Goal: Task Accomplishment & Management: Manage account settings

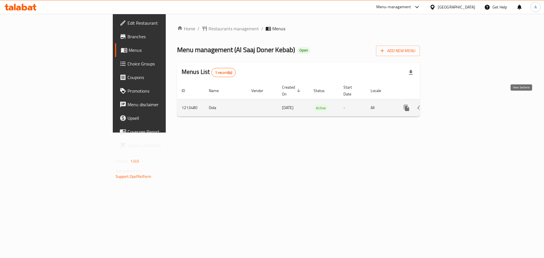
click at [450, 105] on icon "enhanced table" at bounding box center [447, 107] width 5 height 5
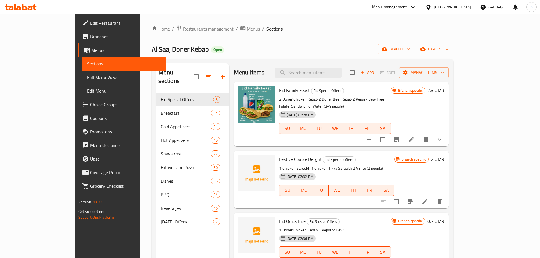
drag, startPoint x: 149, startPoint y: 36, endPoint x: 149, endPoint y: 28, distance: 7.4
click at [152, 31] on div "Home / Restaurants management / Menus / Sections Al Saaj Doner Kebab Open impor…" at bounding box center [303, 175] width 302 height 301
click at [183, 28] on span "Restaurants management" at bounding box center [208, 28] width 50 height 7
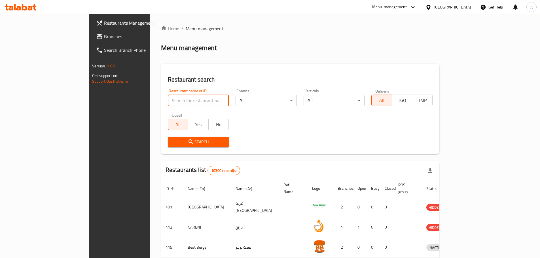
click at [168, 101] on input "search" at bounding box center [198, 100] width 61 height 11
paste input "DESI TARKA RESTAURA"
type input "DESI TARKA RESTAURA"
click button "Search" at bounding box center [198, 142] width 61 height 10
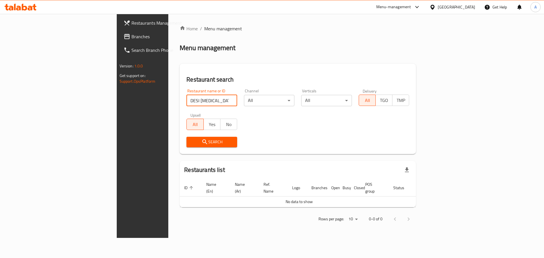
drag, startPoint x: 470, startPoint y: 7, endPoint x: 467, endPoint y: 9, distance: 3.8
click at [469, 7] on div "Oman" at bounding box center [456, 7] width 37 height 6
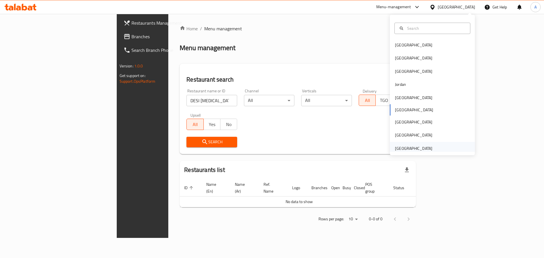
click at [420, 150] on div "[GEOGRAPHIC_DATA]" at bounding box center [413, 148] width 37 height 6
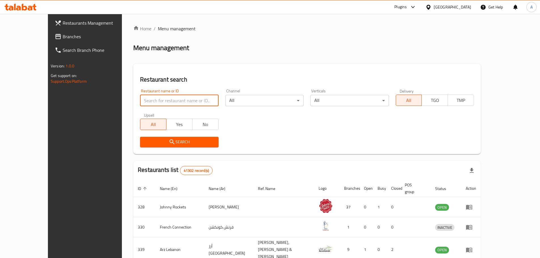
click at [140, 102] on input "search" at bounding box center [179, 100] width 78 height 11
paste input "DESI TARKA RESTAURA"
type input "DESI TARKA RESTAURA"
click button "Search" at bounding box center [179, 142] width 78 height 10
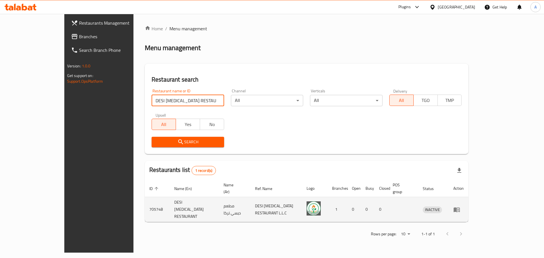
click at [460, 207] on icon "enhanced table" at bounding box center [456, 209] width 6 height 5
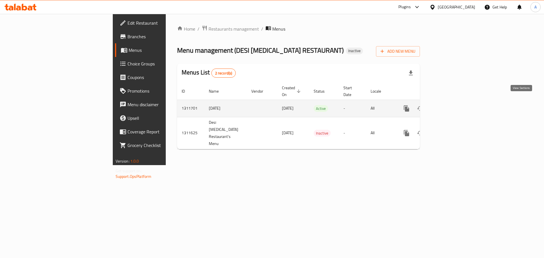
click at [451, 105] on icon "enhanced table" at bounding box center [447, 108] width 7 height 7
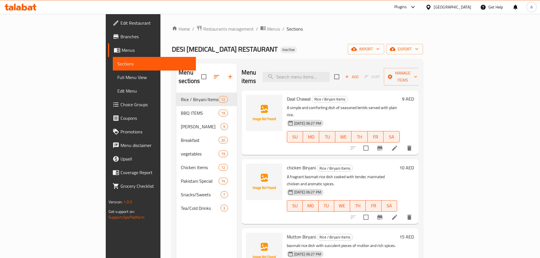
click at [117, 79] on span "Full Menu View" at bounding box center [154, 77] width 74 height 7
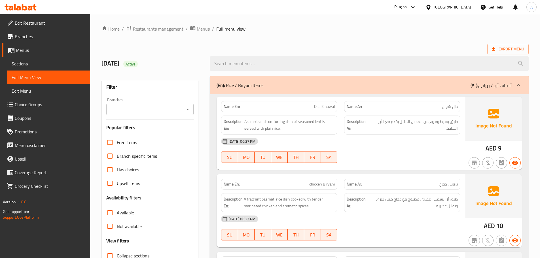
scroll to position [113, 0]
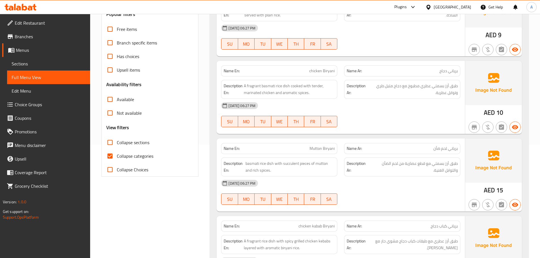
click at [111, 159] on input "Collapse categories" at bounding box center [110, 156] width 14 height 14
checkbox input "false"
click at [137, 143] on span "Collapse sections" at bounding box center [133, 142] width 33 height 7
click at [117, 143] on input "Collapse sections" at bounding box center [110, 143] width 14 height 14
checkbox input "true"
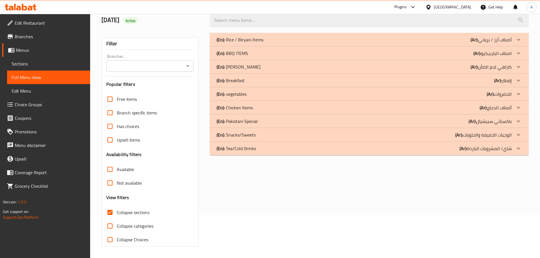
scroll to position [43, 0]
click at [203, 123] on div "Filter Branches Branches Popular filters Free items Branch specific items Has c…" at bounding box center [152, 139] width 108 height 221
click at [266, 78] on div "(En): Breakfast (Ar): إفطار" at bounding box center [363, 80] width 295 height 7
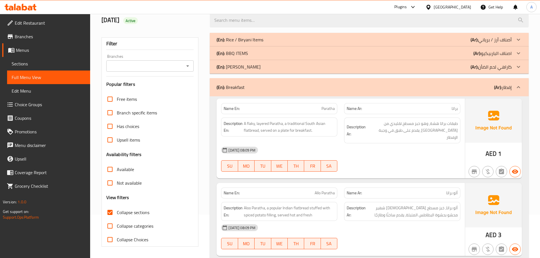
scroll to position [1620, 0]
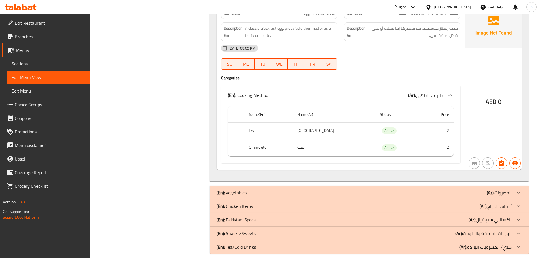
click at [268, 216] on div "(En): [DEMOGRAPHIC_DATA] Special (Ar): باكستاني سبيشيال" at bounding box center [363, 219] width 295 height 7
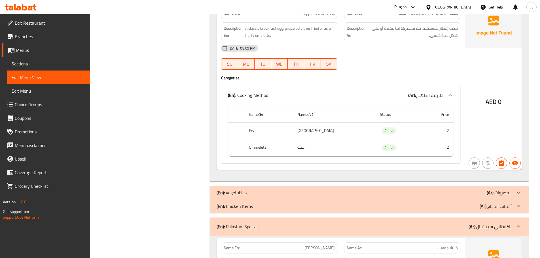
scroll to position [2729, 0]
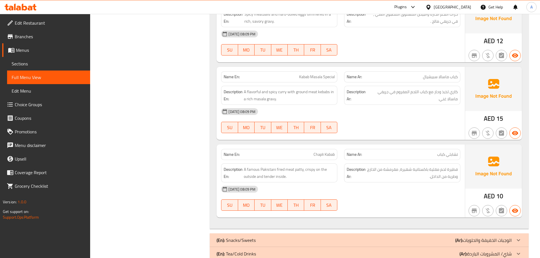
click at [290, 250] on div "(En): Tea/Cold Drinks (Ar): شاي/ المشروبات الباردة" at bounding box center [363, 253] width 295 height 7
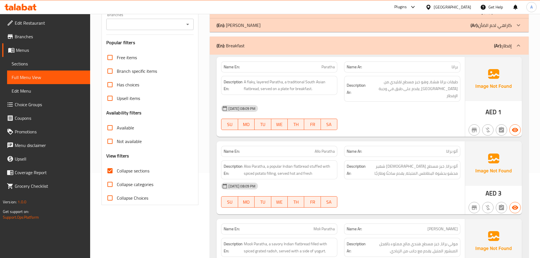
scroll to position [799, 0]
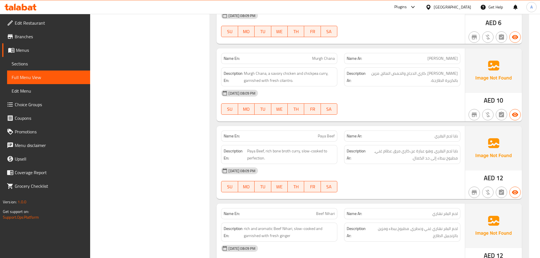
click at [381, 164] on div "14-09-2025 08:09 PM" at bounding box center [341, 171] width 246 height 14
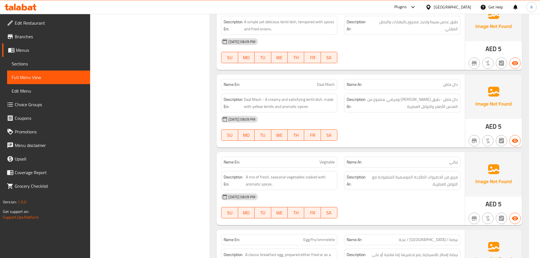
scroll to position [1422, 0]
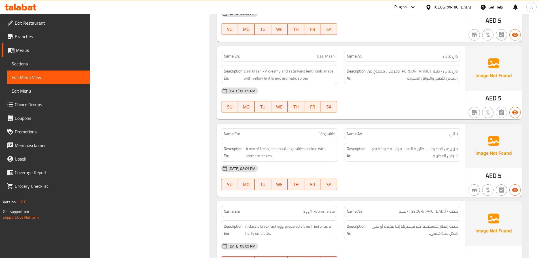
click at [324, 131] on span "Vegitable" at bounding box center [326, 134] width 15 height 6
copy span "Vegitable"
click at [392, 91] on div "14-09-2025 08:09 PM" at bounding box center [341, 91] width 246 height 14
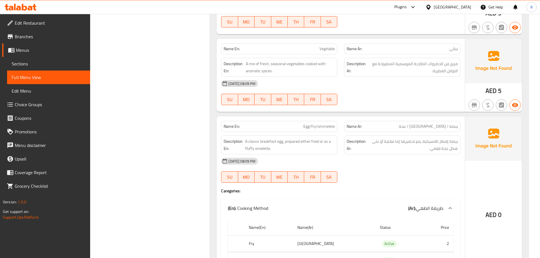
scroll to position [1535, 0]
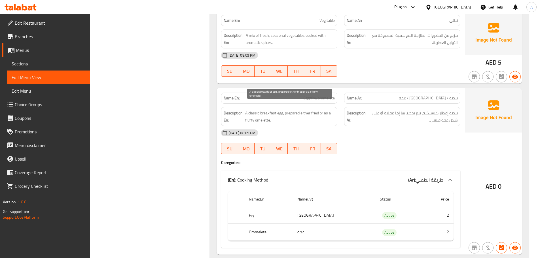
click at [263, 114] on span "A classic breakfast egg, prepared either fried or as a fluffy omelette." at bounding box center [290, 117] width 90 height 14
click at [256, 226] on th "Ommelete" at bounding box center [268, 232] width 48 height 17
copy th "Ommelete"
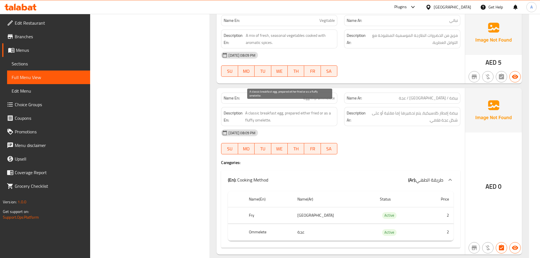
click at [260, 114] on span "A classic breakfast egg, prepared either fried or as a fluffy omelette." at bounding box center [290, 117] width 90 height 14
copy span "omelette"
click at [384, 129] on div "14-09-2025 08:09 PM" at bounding box center [341, 133] width 246 height 14
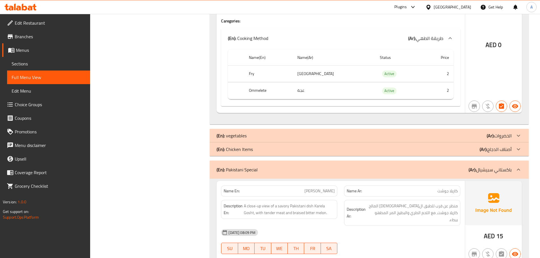
scroll to position [1705, 0]
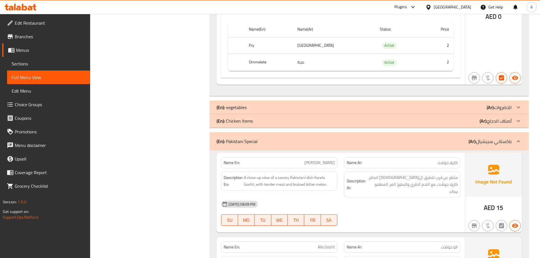
click at [387, 197] on div "14-09-2025 08:09 PM" at bounding box center [341, 204] width 246 height 14
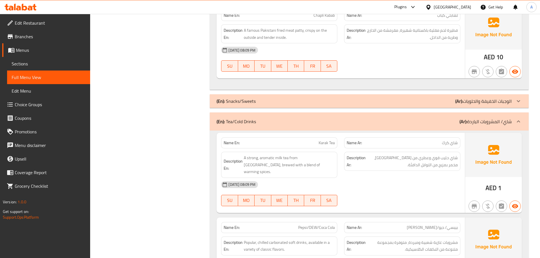
click at [395, 203] on div at bounding box center [401, 206] width 123 height 7
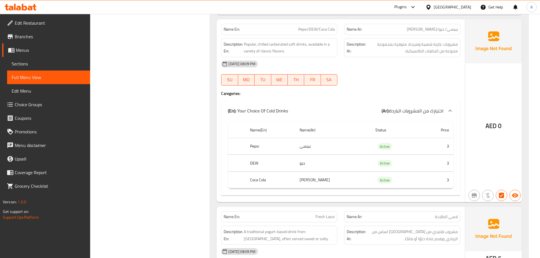
scroll to position [3090, 0]
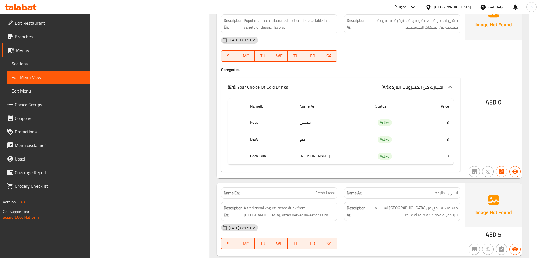
click at [327, 190] on span "Fresh Lassi" at bounding box center [324, 193] width 19 height 6
copy span "Fresh Lassi"
drag, startPoint x: 269, startPoint y: 173, endPoint x: 273, endPoint y: 172, distance: 3.7
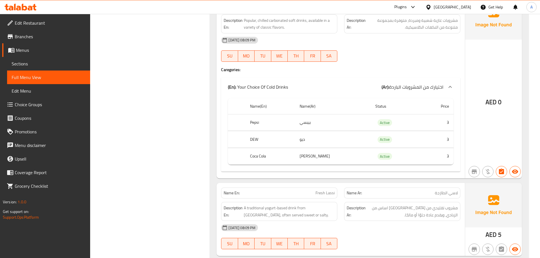
click at [269, 190] on p "Name En: Fresh Lassi" at bounding box center [278, 193] width 111 height 6
click at [322, 190] on span "Fresh Lassi" at bounding box center [324, 193] width 19 height 6
copy span "Fresh Lassi"
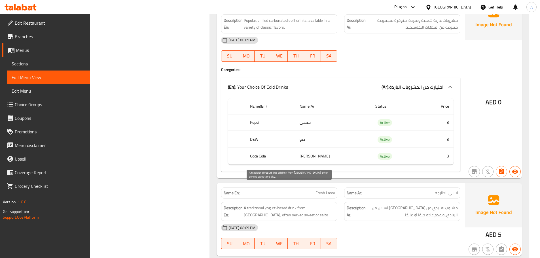
click at [326, 205] on span "A traditional yogurt-based drink from Pakistan, often served sweet or salty." at bounding box center [289, 212] width 91 height 14
drag, startPoint x: 326, startPoint y: 187, endPoint x: 331, endPoint y: 201, distance: 14.5
click at [326, 205] on span "A traditional yogurt-based drink from Pakistan, often served sweet or salty." at bounding box center [289, 212] width 91 height 14
copy span "often"
click at [376, 221] on div "14-09-2025 08:09 PM SU MO TU WE TH FR SA" at bounding box center [341, 237] width 246 height 32
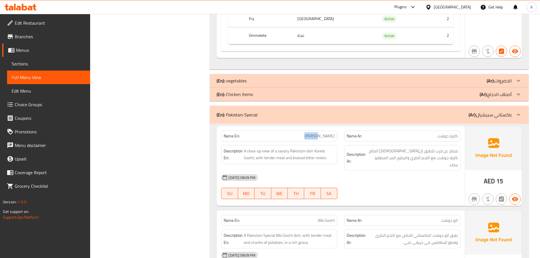
scroll to position [1788, 0]
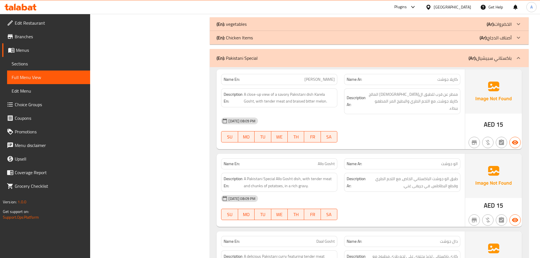
click at [413, 122] on div "14-09-2025 08:09 PM SU MO TU WE TH FR SA" at bounding box center [341, 130] width 246 height 32
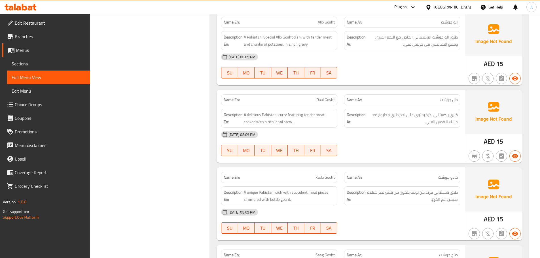
scroll to position [1987, 0]
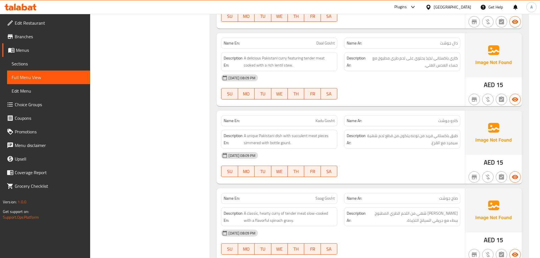
click at [254, 133] on div "Description En: A unique Pakistani dish with succulent meat pieces simmered wit…" at bounding box center [279, 139] width 116 height 19
copy span "simmered"
click at [392, 174] on div at bounding box center [401, 177] width 123 height 7
drag, startPoint x: 268, startPoint y: 128, endPoint x: 303, endPoint y: 129, distance: 34.9
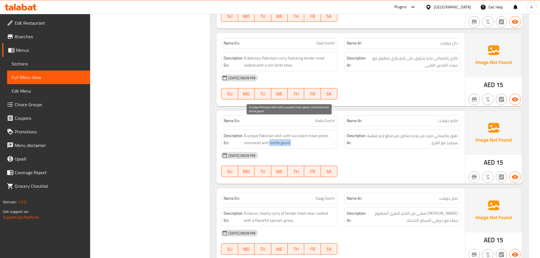
click at [296, 132] on span "A unique Pakistani dish with succulent meat pieces simmered with bottle gourd." at bounding box center [289, 139] width 91 height 14
copy span "bottle gourd."
click at [384, 150] on div "14-09-2025 08:09 PM SU MO TU WE TH FR SA" at bounding box center [341, 165] width 246 height 32
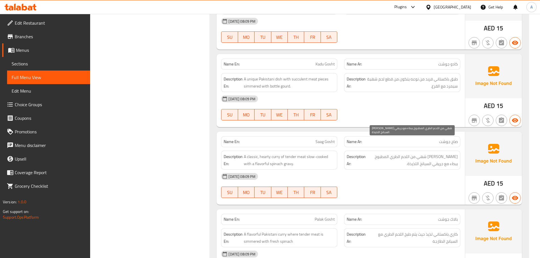
scroll to position [2100, 0]
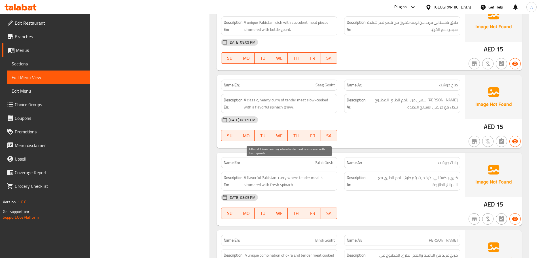
click at [248, 174] on span "A flavorful Pakistani curry where tender meat is simmered with fresh spinach" at bounding box center [289, 181] width 91 height 14
click at [276, 174] on span "A flavorful Pakistani curry where tender meat is simmered with fresh spinach" at bounding box center [289, 181] width 91 height 14
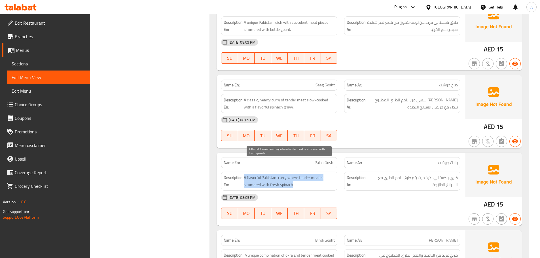
copy span "A flavorful Pakistani curry where tender meat is simmered with fresh spinach"
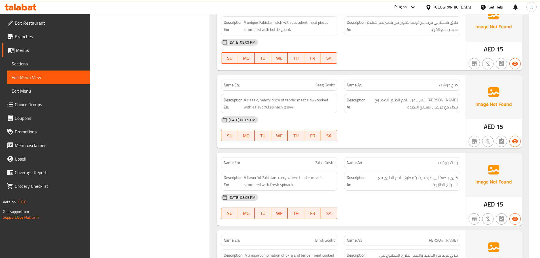
click at [421, 192] on div "14-09-2025 08:09 PM SU MO TU WE TH FR SA" at bounding box center [341, 207] width 246 height 32
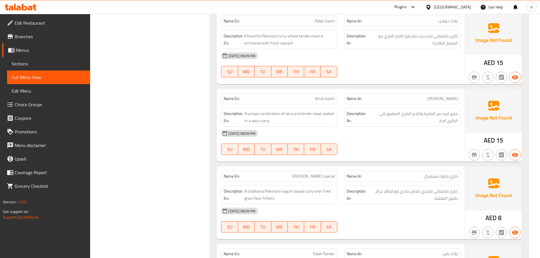
scroll to position [2270, 0]
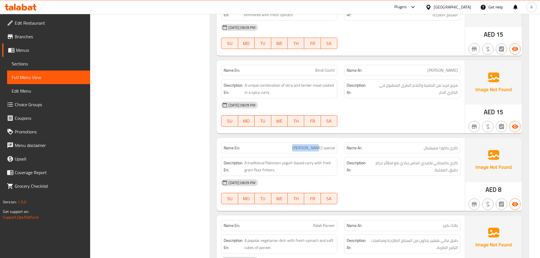
drag, startPoint x: 305, startPoint y: 136, endPoint x: 323, endPoint y: 136, distance: 17.3
click at [323, 145] on span "Kari Pakora special" at bounding box center [313, 148] width 42 height 6
copy span "Kari Pakora"
click at [392, 201] on div at bounding box center [401, 204] width 123 height 7
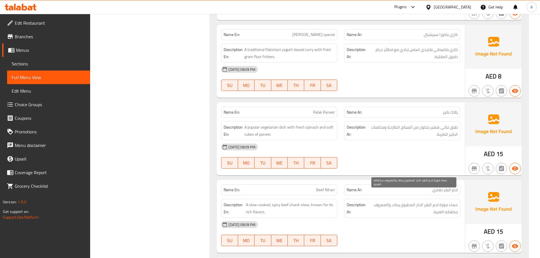
scroll to position [2412, 0]
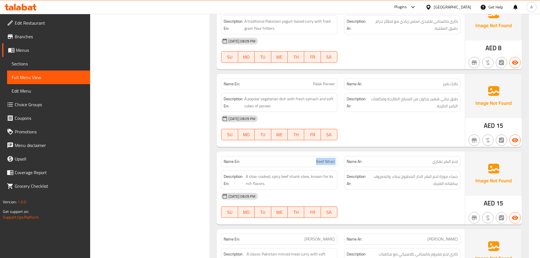
drag, startPoint x: 318, startPoint y: 148, endPoint x: 345, endPoint y: 148, distance: 26.3
click at [341, 153] on div "Name En: Beef Nihari Name Ar: لحم البقر نهاري" at bounding box center [341, 162] width 246 height 18
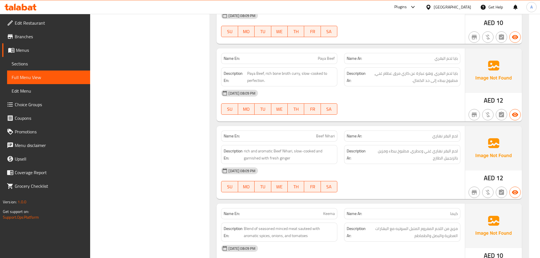
scroll to position [2430, 0]
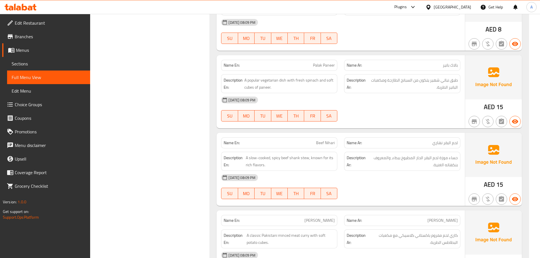
click at [436, 171] on div "14-09-2025 08:09 PM" at bounding box center [341, 178] width 246 height 14
click at [322, 140] on span "Beef Nihari" at bounding box center [325, 143] width 19 height 6
click at [409, 171] on div "14-09-2025 08:09 PM" at bounding box center [341, 178] width 246 height 14
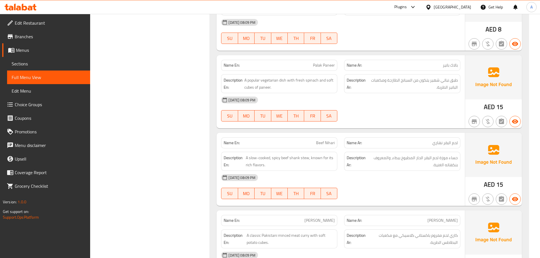
scroll to position [2459, 0]
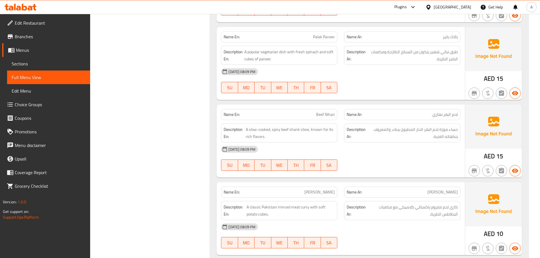
click at [318, 189] on span "Allo Keema" at bounding box center [319, 192] width 30 height 6
click at [440, 220] on div "14-09-2025 08:09 PM" at bounding box center [341, 227] width 246 height 14
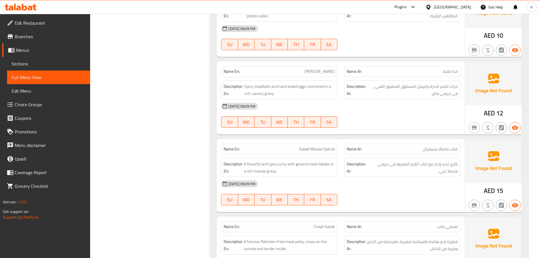
scroll to position [2714, 0]
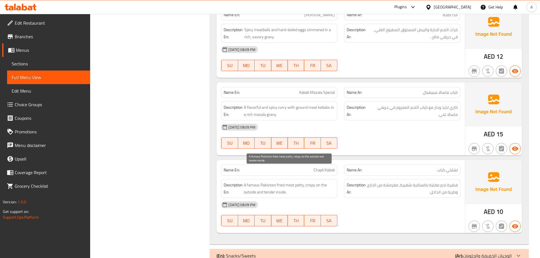
click at [301, 182] on span "A famous Pakistani fried meat patty, crispy on the outside and tender inside." at bounding box center [289, 189] width 91 height 14
click at [377, 198] on div "14-09-2025 08:09 PM" at bounding box center [341, 205] width 246 height 14
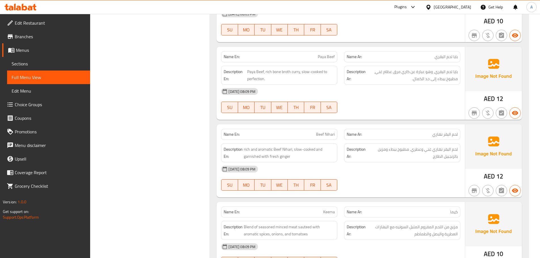
scroll to position [935, 0]
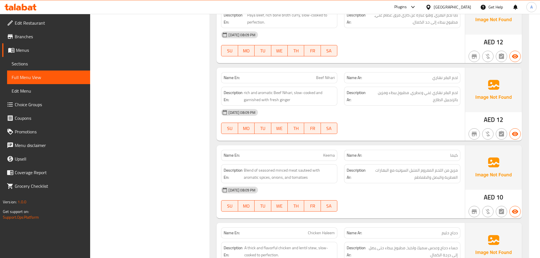
click at [486, 131] on icon "button" at bounding box center [487, 134] width 7 height 7
click at [416, 112] on div "14-09-2025 08:09 PM" at bounding box center [341, 113] width 246 height 14
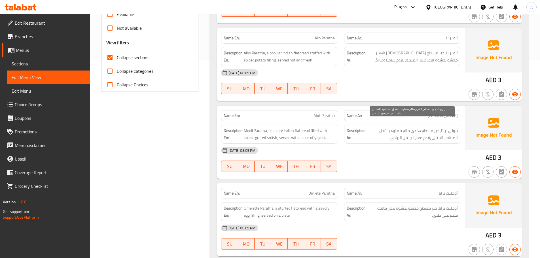
scroll to position [227, 0]
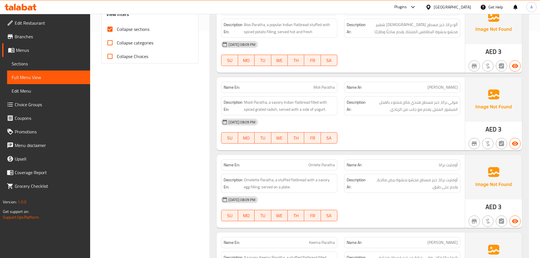
click at [385, 142] on div "Name En: Moli Paratha Name Ar: مولي براتا Description En: Mooli Paratha, a savo…" at bounding box center [340, 113] width 248 height 73
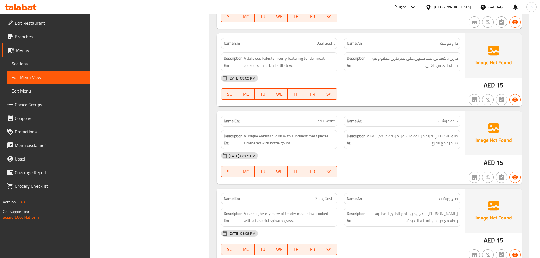
click at [383, 153] on div "14-09-2025 08:09 PM SU MO TU WE TH FR SA" at bounding box center [341, 165] width 246 height 32
click at [252, 133] on span "A unique Pakistani dish with succulent meat pieces simmered with bottle gourd." at bounding box center [289, 140] width 91 height 14
click at [416, 156] on div "14-09-2025 08:09 PM SU MO TU WE TH FR SA" at bounding box center [341, 165] width 246 height 32
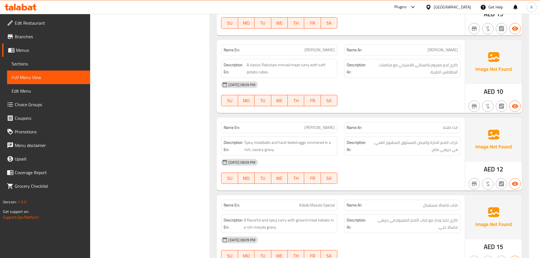
click at [290, 139] on span "Spicy meatballs and hard-boiled eggs simmered in a rich, savory gravy." at bounding box center [289, 146] width 90 height 14
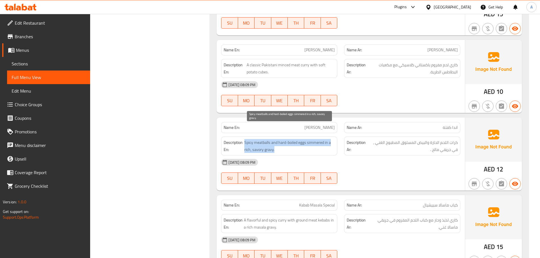
click at [290, 139] on span "Spicy meatballs and hard-boiled eggs simmered in a rich, savory gravy." at bounding box center [289, 146] width 90 height 14
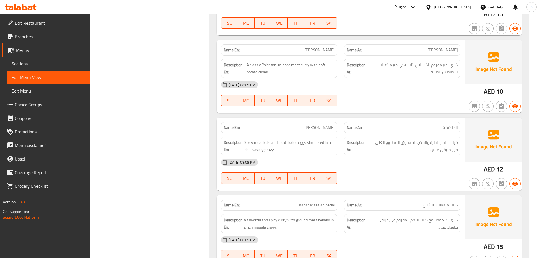
click at [400, 158] on div "14-09-2025 08:09 PM SU MO TU WE TH FR SA" at bounding box center [341, 172] width 246 height 32
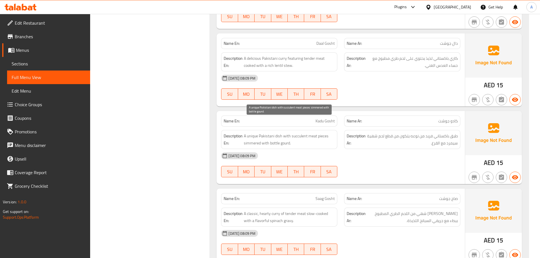
click at [286, 133] on span "A unique Pakistani dish with succulent meat pieces simmered with bottle gourd." at bounding box center [289, 140] width 91 height 14
click at [411, 149] on div "14-09-2025 08:09 PM" at bounding box center [341, 156] width 246 height 14
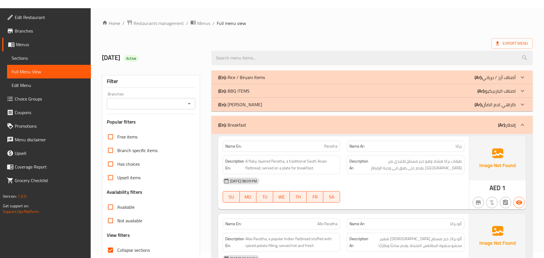
scroll to position [0, 0]
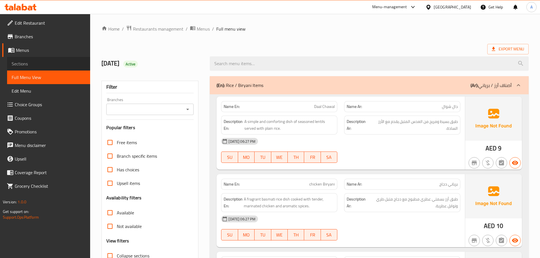
click at [49, 63] on span "Sections" at bounding box center [49, 63] width 74 height 7
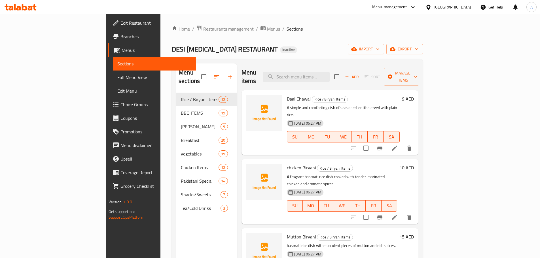
click at [287, 163] on span "chicken Biryani" at bounding box center [301, 167] width 29 height 8
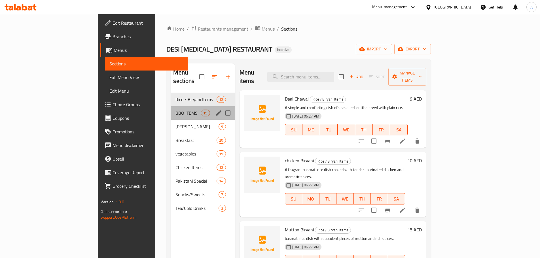
click at [175, 110] on span "BBQ ITEMS" at bounding box center [187, 113] width 25 height 7
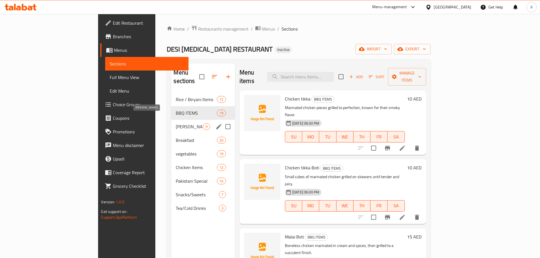
click at [176, 123] on span "[PERSON_NAME]" at bounding box center [189, 126] width 27 height 7
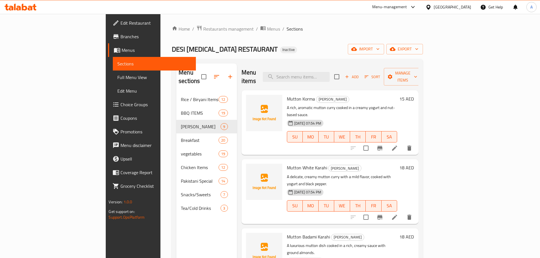
click at [325, 173] on p "A delicate, creamy mutton curry with a mild flavor, cooked with yogurt and blac…" at bounding box center [342, 180] width 110 height 14
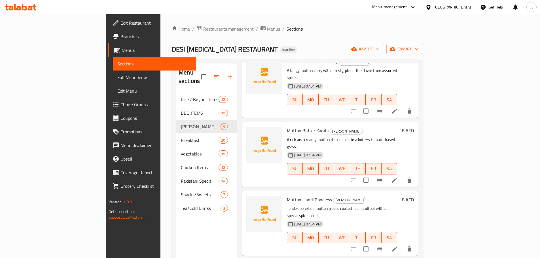
scroll to position [28, 0]
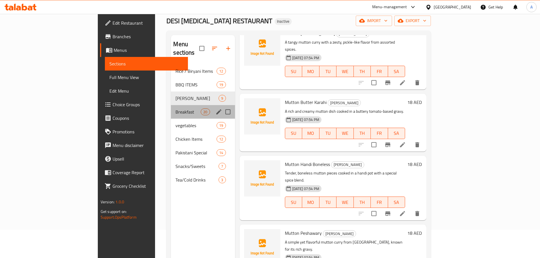
click at [175, 108] on span "Breakfast" at bounding box center [187, 111] width 25 height 7
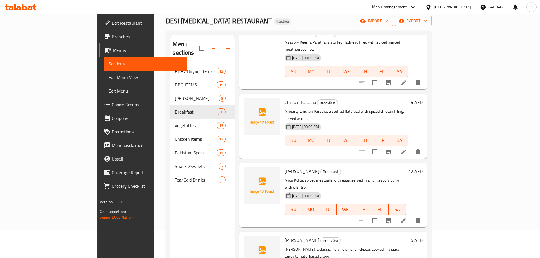
click at [371, 190] on div "[DATE] 08:09 PM SU MO TU WE TH FR SA" at bounding box center [345, 205] width 126 height 31
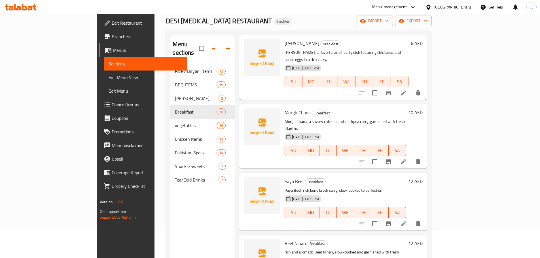
scroll to position [635, 0]
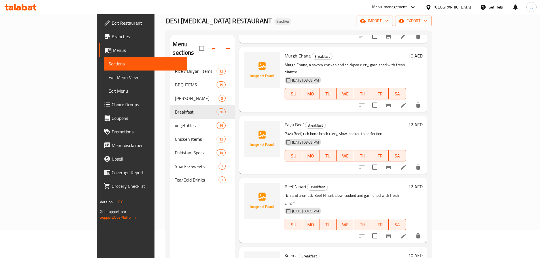
click at [336, 180] on div "Beef Nihari Breakfast rich and aromatic Beef Nihari, slow-cooked and garnished …" at bounding box center [345, 210] width 126 height 60
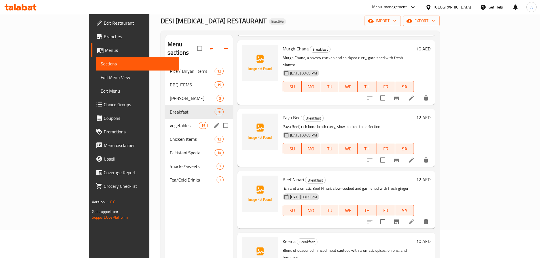
click at [170, 122] on span "vegetables" at bounding box center [184, 125] width 29 height 7
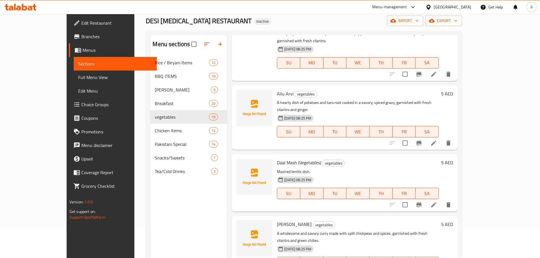
click at [379, 216] on div "Daal Chana vegetables A wholesome and savory curry made with split chickpeas an…" at bounding box center [343, 248] width 225 height 65
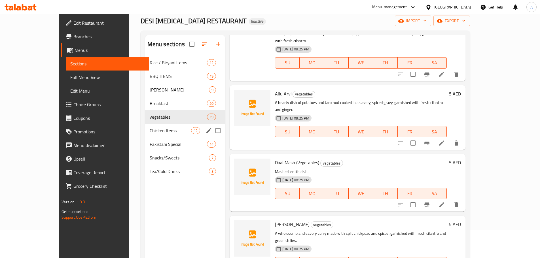
click at [150, 133] on span "Chicken Items" at bounding box center [170, 130] width 41 height 7
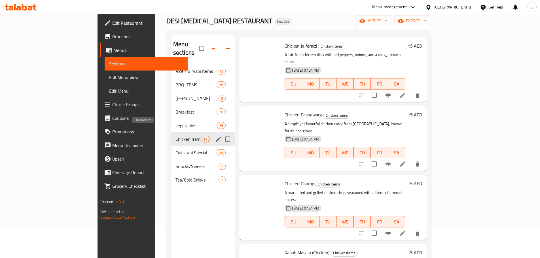
scroll to position [490, 0]
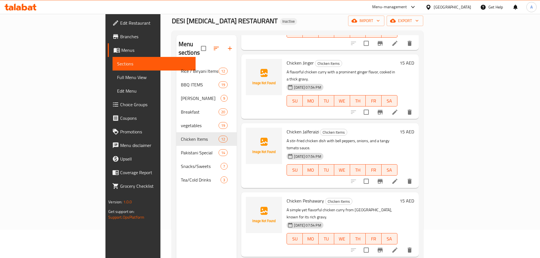
click at [397, 220] on div "14-09-2025 07:54 PM SU MO TU WE TH FR SA" at bounding box center [341, 235] width 115 height 31
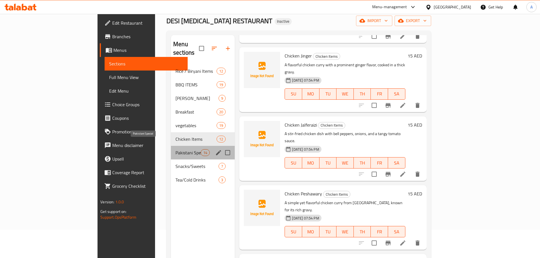
click at [175, 149] on span "Pakistani Special" at bounding box center [187, 152] width 25 height 7
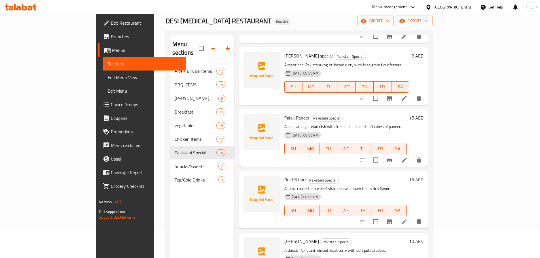
click at [408, 191] on div "[DATE] 08:09 PM SU MO TU WE TH FR SA" at bounding box center [345, 206] width 127 height 31
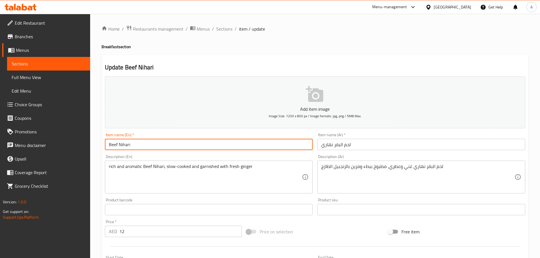
click at [145, 144] on input "Beef Nihari" at bounding box center [209, 144] width 208 height 11
type input "Beef Nihari Breakfast"
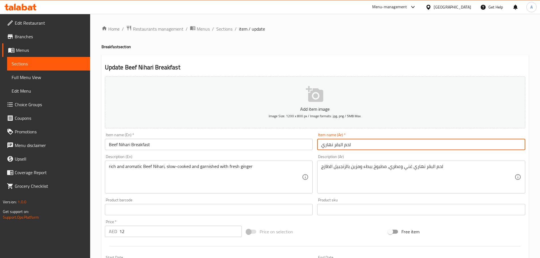
click at [384, 144] on input "لحم البقر نهاري" at bounding box center [421, 144] width 208 height 11
type input "فطور لحم البقر نهاري"
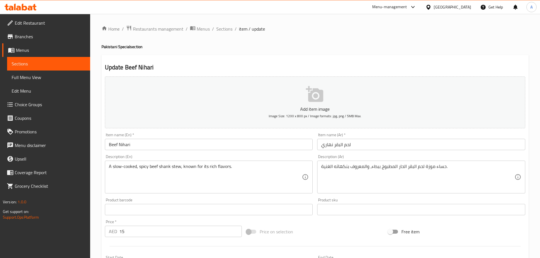
click at [123, 46] on h4 "Pakistani Special section" at bounding box center [314, 47] width 427 height 6
copy h4 "Special"
click at [144, 144] on input "Beef Nihari" at bounding box center [209, 144] width 208 height 11
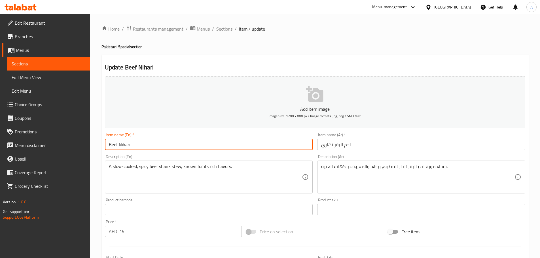
paste input "Special"
type input "Beef Nihari Special"
click at [382, 147] on input "لحم البقر نهاري" at bounding box center [421, 144] width 208 height 11
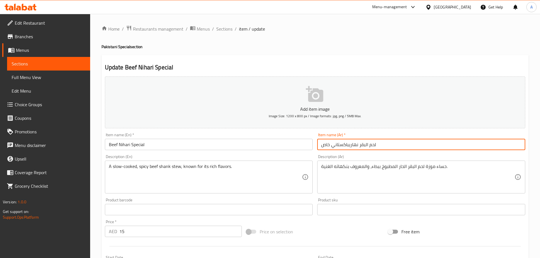
click at [350, 145] on input "لحم البقر نهاريباكستاني خاص" at bounding box center [421, 144] width 208 height 11
type input "لحم البقر نهاري [DEMOGRAPHIC_DATA] خاص"
click at [107, 47] on h4 "Pakistani Special section" at bounding box center [314, 47] width 427 height 6
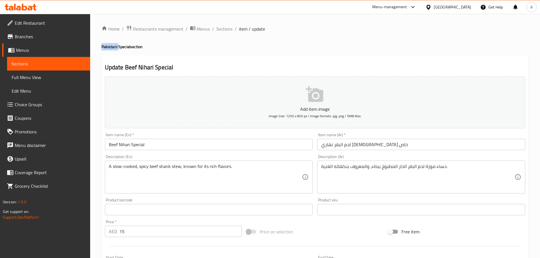
click at [107, 47] on h4 "Pakistani Special section" at bounding box center [314, 47] width 427 height 6
copy h4 "Pakistani"
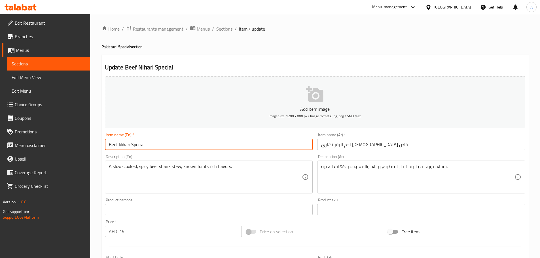
click at [134, 145] on input "Beef Nihari Special" at bounding box center [209, 144] width 208 height 11
click at [131, 145] on input "Beef Nihari Special" at bounding box center [209, 144] width 208 height 11
paste input "Pakistani"
type input "Beef Nihari Pakistani Special"
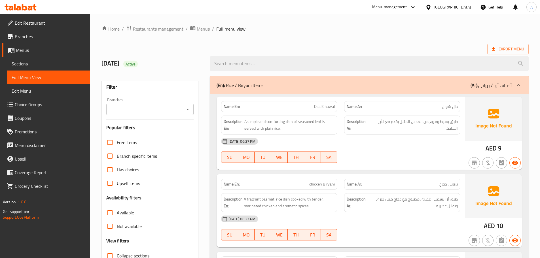
click at [25, 65] on span "Sections" at bounding box center [49, 63] width 74 height 7
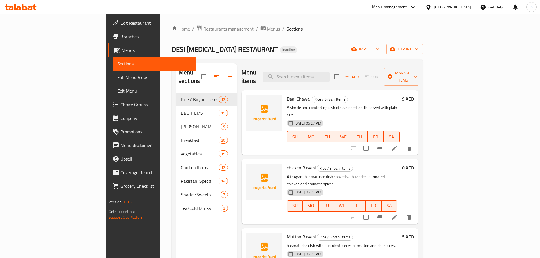
click at [117, 79] on span "Full Menu View" at bounding box center [154, 77] width 74 height 7
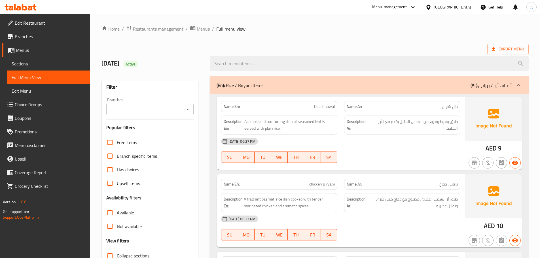
scroll to position [142, 0]
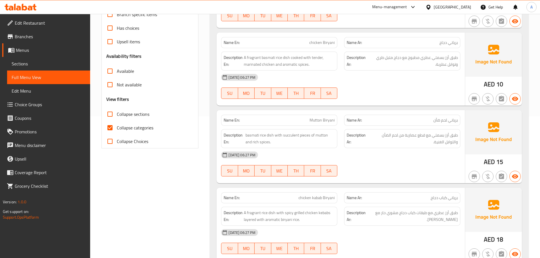
click at [117, 131] on span "Collapse categories" at bounding box center [135, 127] width 37 height 7
click at [117, 131] on input "Collapse categories" at bounding box center [110, 128] width 14 height 14
checkbox input "false"
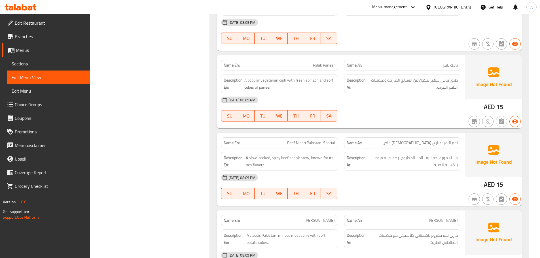
scroll to position [4031, 0]
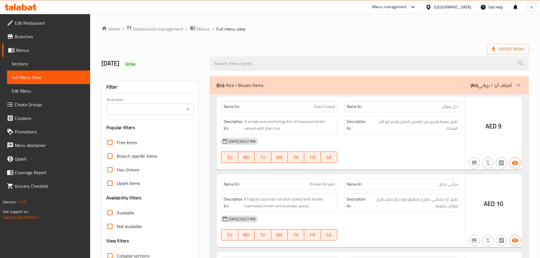
scroll to position [43, 0]
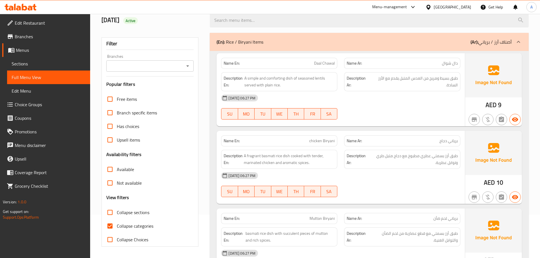
click at [113, 224] on input "Collapse categories" at bounding box center [110, 226] width 14 height 14
checkbox input "false"
click at [111, 214] on input "Collapse sections" at bounding box center [110, 213] width 14 height 14
checkbox input "true"
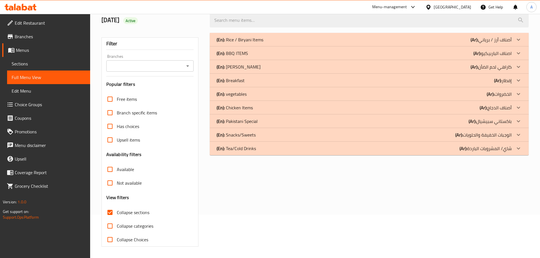
click at [259, 80] on div "(En): Breakfast (Ar): إفطار" at bounding box center [363, 80] width 295 height 7
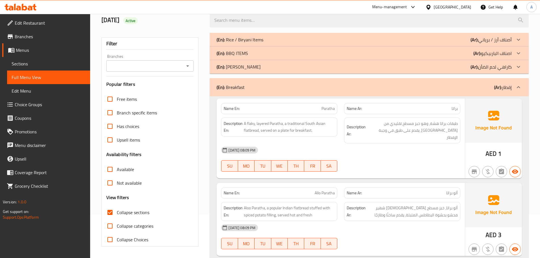
scroll to position [1620, 0]
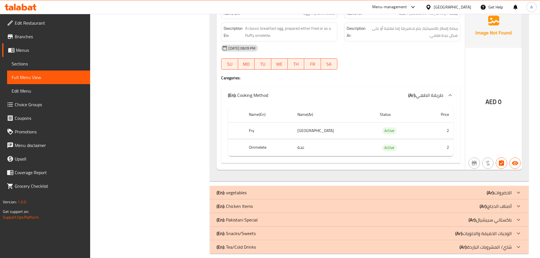
click at [253, 216] on p "(En): [DEMOGRAPHIC_DATA] Special" at bounding box center [236, 219] width 41 height 7
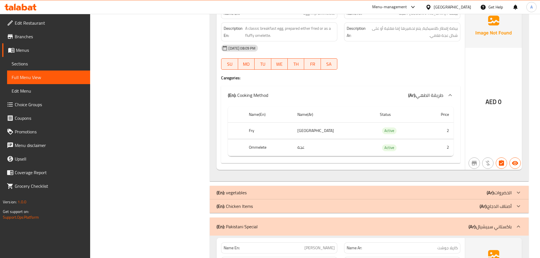
scroll to position [2729, 0]
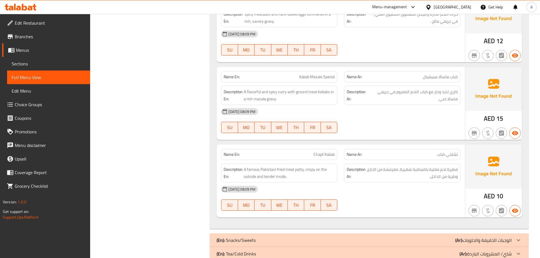
click at [256, 250] on div "(En): Tea/Cold Drinks (Ar): شاي/ المشروبات الباردة" at bounding box center [363, 253] width 295 height 7
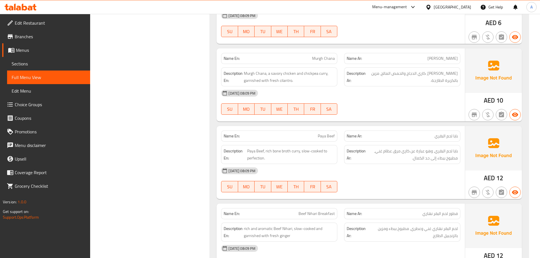
scroll to position [2430, 0]
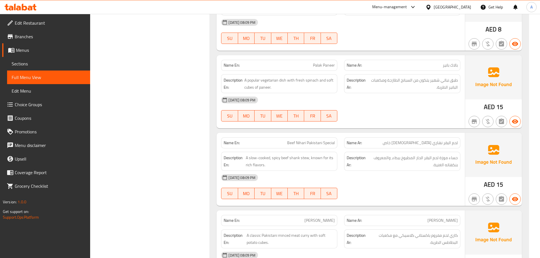
click at [435, 171] on div "14-09-2025 08:09 PM" at bounding box center [341, 178] width 246 height 14
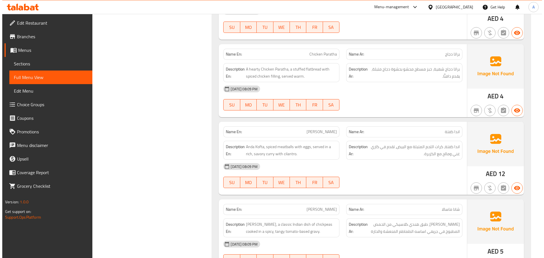
scroll to position [0, 0]
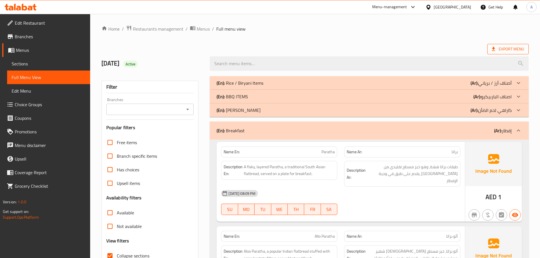
click at [499, 51] on span "Export Menu" at bounding box center [507, 49] width 32 height 7
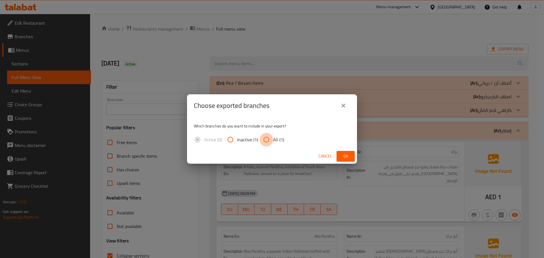
click at [265, 141] on input "All (1)" at bounding box center [266, 140] width 14 height 14
radio input "true"
click at [340, 155] on button "Ok" at bounding box center [346, 156] width 18 height 10
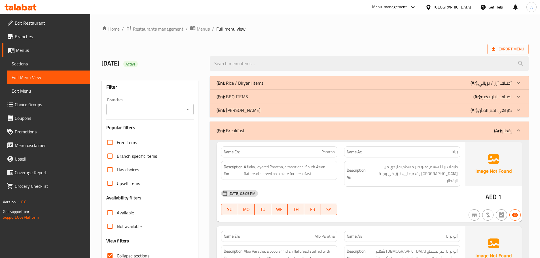
click at [393, 201] on div "14-09-2025 08:09 PM SU MO TU WE TH FR SA" at bounding box center [341, 203] width 246 height 32
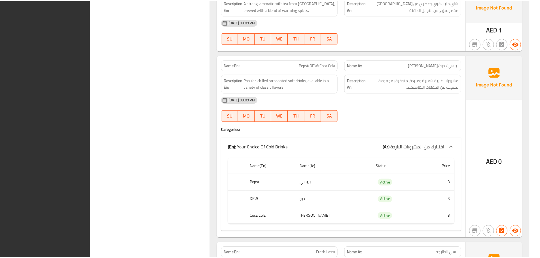
scroll to position [3090, 0]
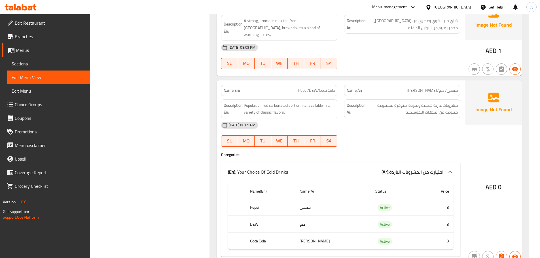
drag, startPoint x: 191, startPoint y: 101, endPoint x: 165, endPoint y: 91, distance: 28.2
click at [56, 67] on link "Sections" at bounding box center [48, 64] width 83 height 14
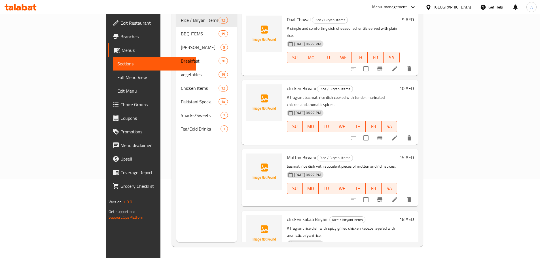
scroll to position [79, 0]
click at [181, 125] on span "Tea/Cold Drinks" at bounding box center [201, 128] width 40 height 7
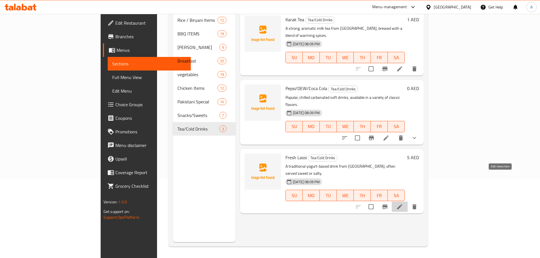
click at [402, 204] on icon at bounding box center [399, 206] width 5 height 5
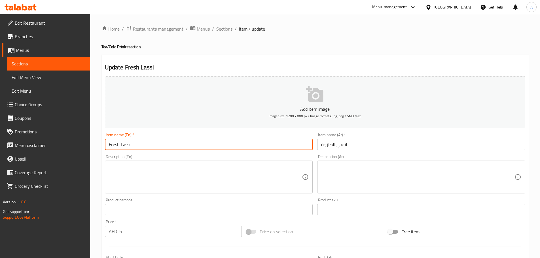
click at [272, 147] on input "Fresh Lassi" at bounding box center [209, 144] width 208 height 11
click at [40, 63] on span "Sections" at bounding box center [49, 63] width 74 height 7
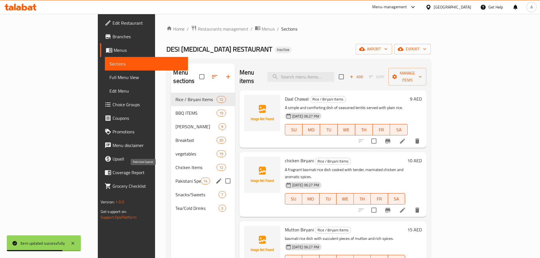
click at [175, 178] on span "Pakistani Special" at bounding box center [187, 181] width 25 height 7
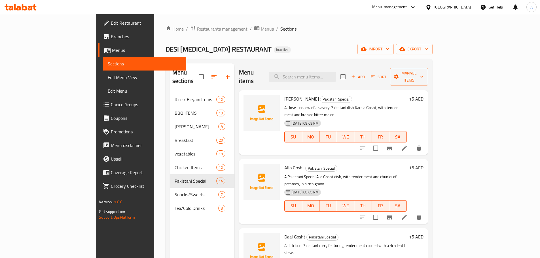
click at [257, 130] on div at bounding box center [261, 123] width 41 height 60
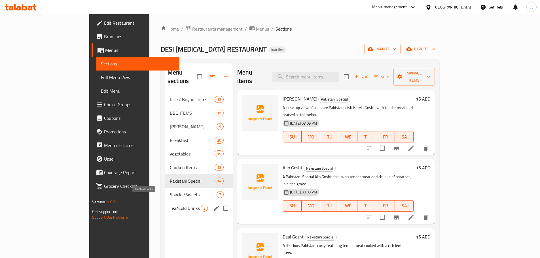
click at [170, 205] on span "Tea/Cold Drinks" at bounding box center [185, 208] width 31 height 7
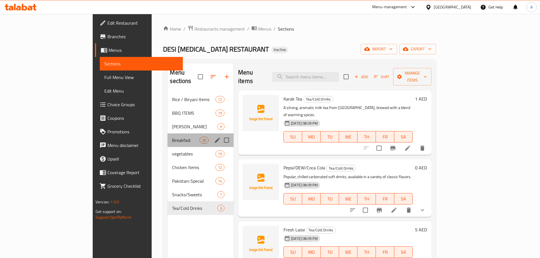
click at [167, 133] on div "Breakfast 20" at bounding box center [200, 140] width 66 height 14
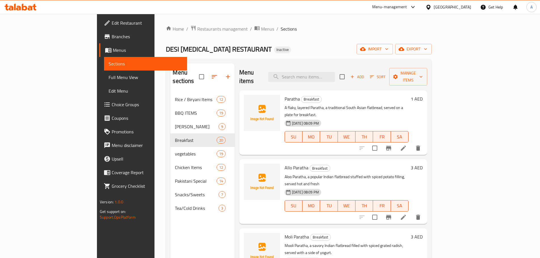
click at [355, 164] on h6 "Allo Paratha Breakfast" at bounding box center [346, 168] width 124 height 8
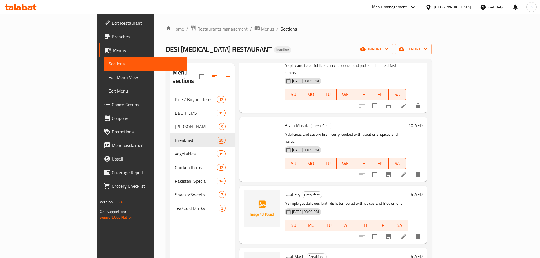
scroll to position [57, 0]
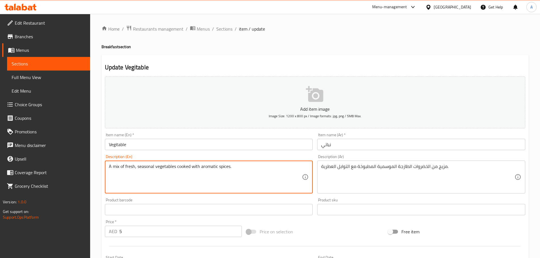
click at [164, 166] on textarea "A mix of fresh, seasonal vegetables cooked with aromatic spices." at bounding box center [205, 177] width 193 height 27
click at [122, 146] on input "Vegitable" at bounding box center [209, 144] width 208 height 11
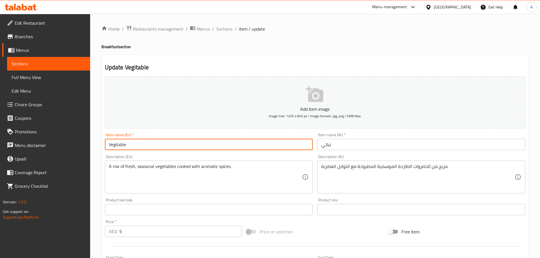
click at [122, 146] on input "Vegitable" at bounding box center [209, 144] width 208 height 11
paste input "vegetables"
type input "vegetables"
click at [124, 147] on input "vegetables" at bounding box center [209, 144] width 208 height 11
drag, startPoint x: 124, startPoint y: 147, endPoint x: 160, endPoint y: 148, distance: 35.7
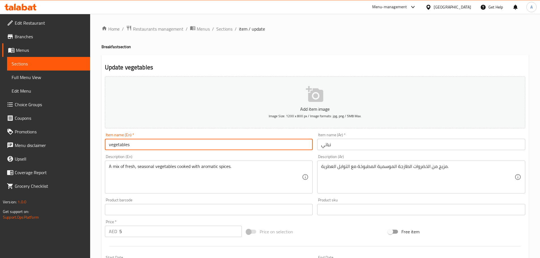
click at [125, 147] on input "vegetables" at bounding box center [209, 144] width 208 height 11
click at [327, 146] on input "نباتي" at bounding box center [421, 144] width 208 height 11
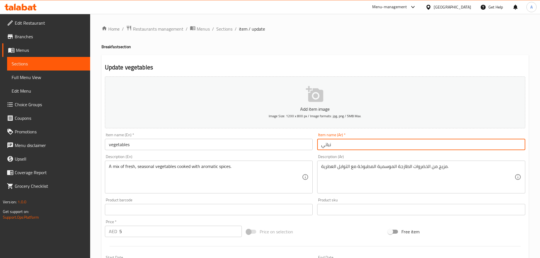
click at [327, 146] on input "نباتي" at bounding box center [421, 144] width 208 height 11
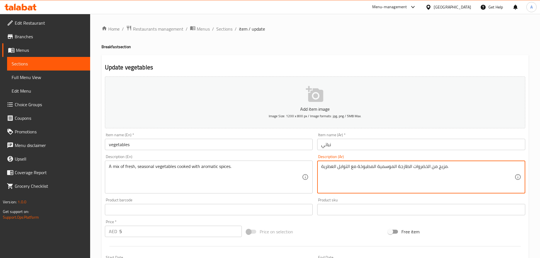
drag, startPoint x: 413, startPoint y: 168, endPoint x: 428, endPoint y: 169, distance: 14.4
click at [391, 150] on input "نباتي" at bounding box center [421, 144] width 208 height 11
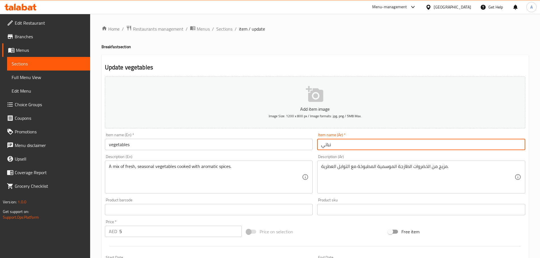
click at [391, 147] on input "نباتي" at bounding box center [421, 144] width 208 height 11
drag, startPoint x: 391, startPoint y: 147, endPoint x: 378, endPoint y: 147, distance: 13.3
click at [390, 147] on input "نباتي" at bounding box center [421, 144] width 208 height 11
paste input "خضروات"
type input "خضروات"
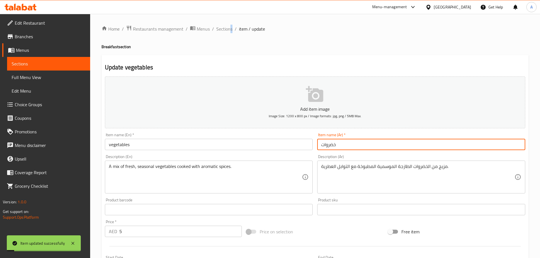
click at [231, 22] on div "Home / Restaurants management / Menus / Sections / item / update Breakfast sect…" at bounding box center [315, 207] width 450 height 386
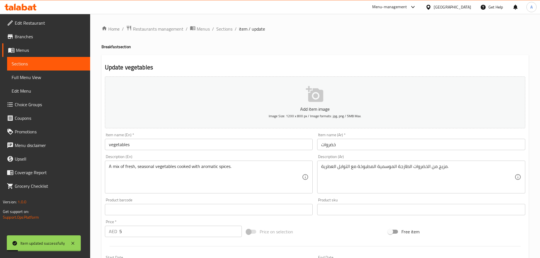
click at [222, 34] on div "Home / Restaurants management / Menus / Sections / item / update Breakfast sect…" at bounding box center [314, 207] width 427 height 364
click at [227, 29] on span "Sections" at bounding box center [224, 28] width 16 height 7
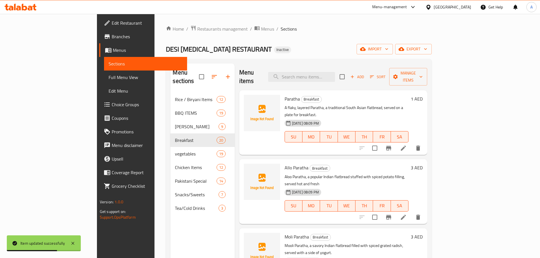
click at [104, 74] on link "Full Menu View" at bounding box center [145, 78] width 83 height 14
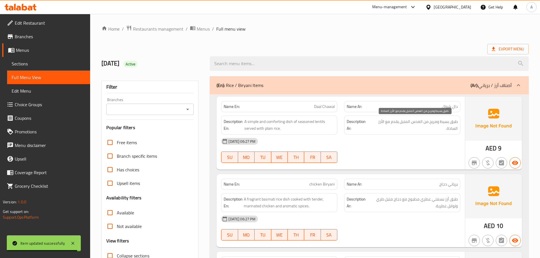
click at [423, 125] on span "طبق بسيط ومريح من العدس المتبل يقدم مع الأرز السادة." at bounding box center [414, 125] width 87 height 14
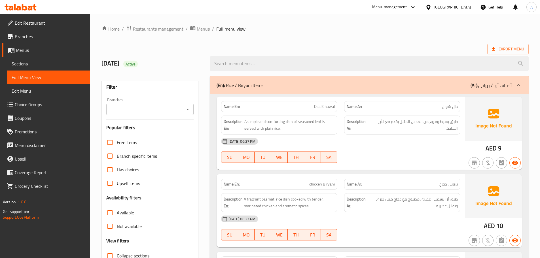
scroll to position [4574, 0]
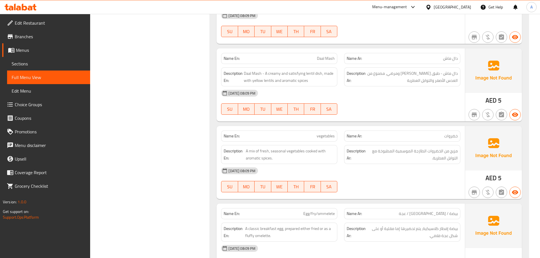
click at [411, 164] on div "14-09-2025 08:09 PM" at bounding box center [341, 171] width 246 height 14
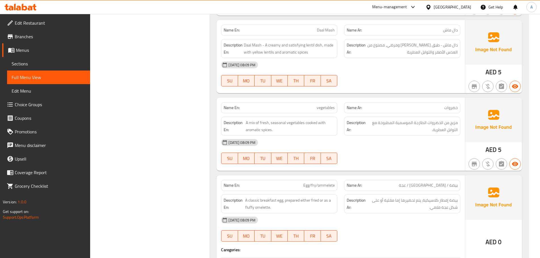
scroll to position [4631, 0]
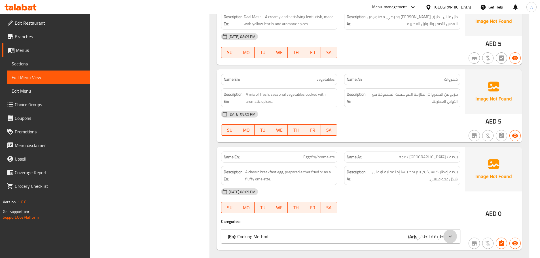
click at [449, 235] on icon at bounding box center [449, 236] width 3 height 2
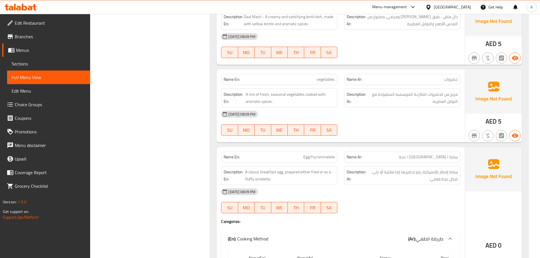
scroll to position [4716, 0]
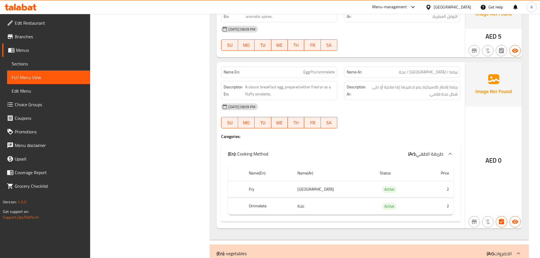
click at [143, 163] on div "Filter Branches Branches Popular filters Free items Branch specific items Has c…" at bounding box center [152, 78] width 108 height 9442
drag, startPoint x: 62, startPoint y: 64, endPoint x: 67, endPoint y: 65, distance: 5.5
click at [62, 64] on span "Sections" at bounding box center [49, 63] width 74 height 7
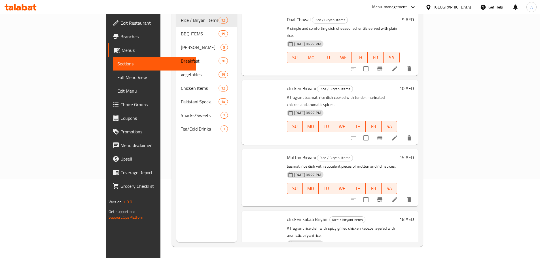
scroll to position [79, 0]
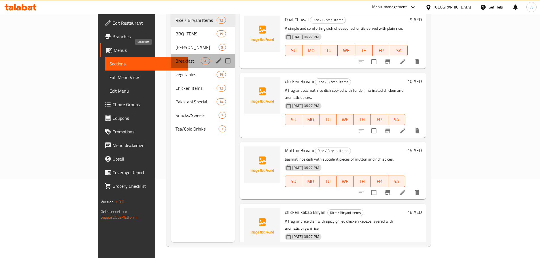
click at [175, 58] on span "Breakfast" at bounding box center [187, 61] width 25 height 7
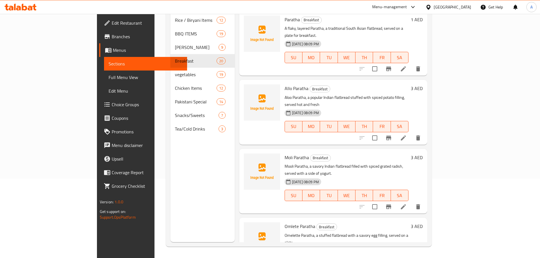
click at [355, 121] on button "WE" at bounding box center [347, 126] width 18 height 11
type button "3"
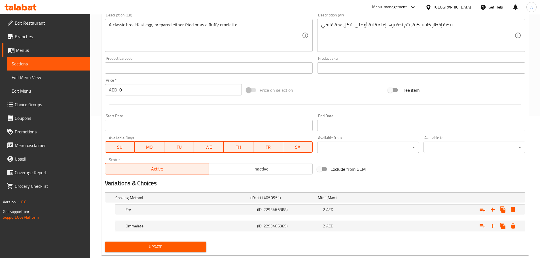
scroll to position [155, 0]
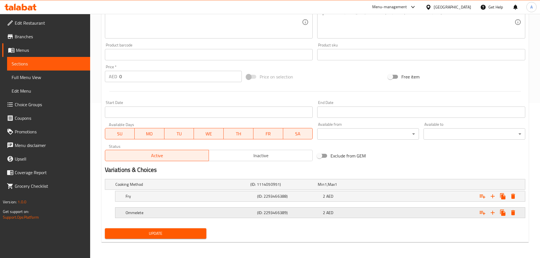
click at [176, 214] on h5 "Ommelete" at bounding box center [189, 213] width 129 height 6
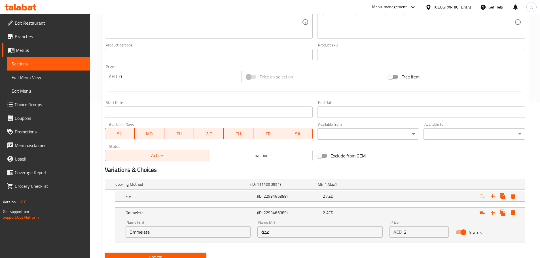
scroll to position [179, 0]
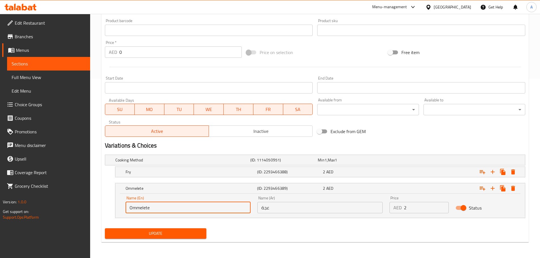
click at [148, 207] on input "Ommelete" at bounding box center [187, 207] width 125 height 11
paste input "omelet"
type input "omelette"
click at [156, 233] on span "Update" at bounding box center [155, 233] width 93 height 7
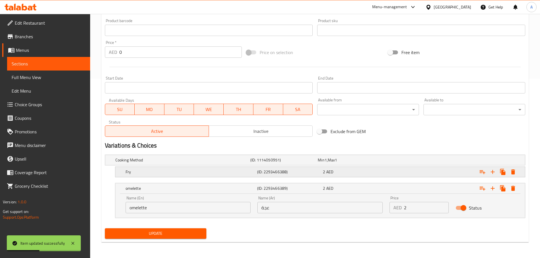
click at [357, 171] on div "2 AED" at bounding box center [354, 172] width 63 height 6
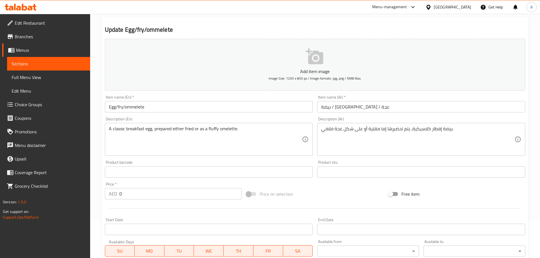
scroll to position [9, 0]
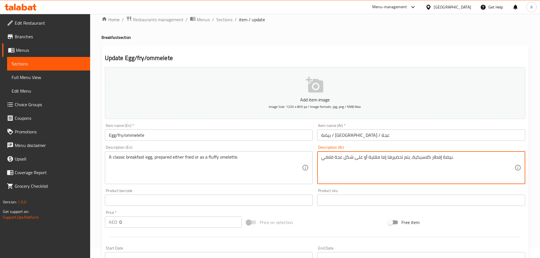
click at [337, 158] on textarea "بيضة إفطار كلاسيكية، يتم تحضيرها إما مقلية أو على شكل عجة فلافي." at bounding box center [417, 167] width 193 height 27
click at [340, 158] on textarea "بيضة إفطار كلاسيكية، يتم تحضيرها إما مقلية أو على شكل أومليت فلافي." at bounding box center [417, 167] width 193 height 27
type textarea "بيضة إفطار كلاسيكية، يتم تحضيرها إما مقلية أو على شكل أومليت فلافي."
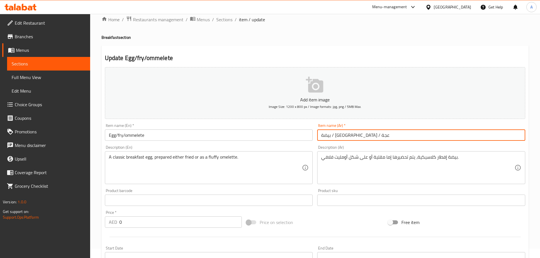
click at [326, 134] on input "بيضة / مقلية / عجة" at bounding box center [421, 134] width 208 height 11
paste input "ومليت"
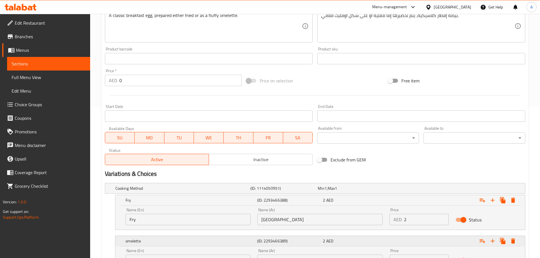
scroll to position [204, 0]
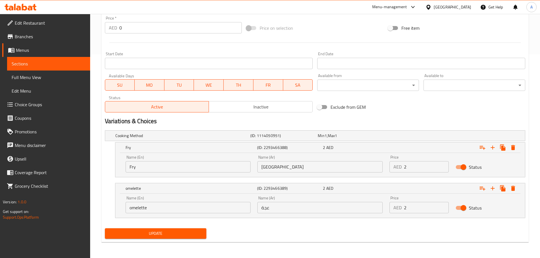
type input "بيضة / مقلية / أومليت"
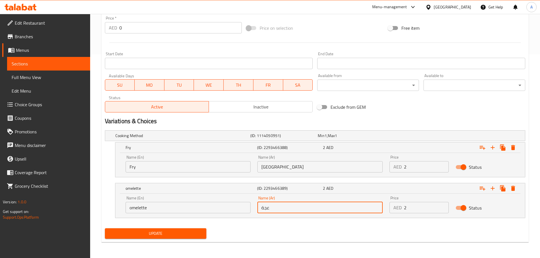
click at [264, 211] on input "عجة" at bounding box center [319, 207] width 125 height 11
paste input "ومليت"
type input "أومليت"
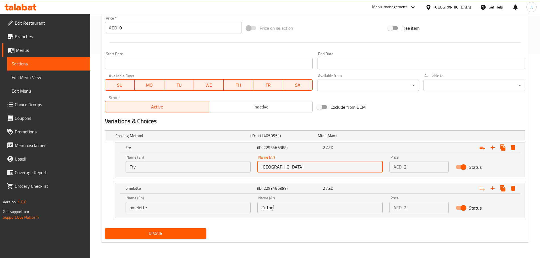
click at [291, 167] on input "مقلية" at bounding box center [319, 166] width 125 height 11
click at [105, 228] on button "Update" at bounding box center [156, 233] width 102 height 10
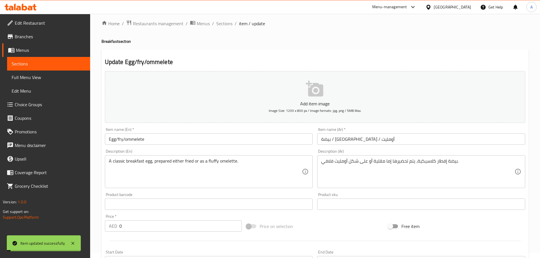
scroll to position [0, 0]
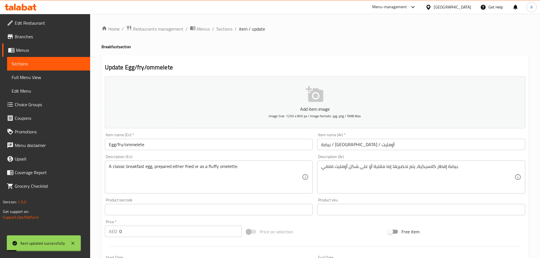
click at [52, 73] on link "Full Menu View" at bounding box center [48, 78] width 83 height 14
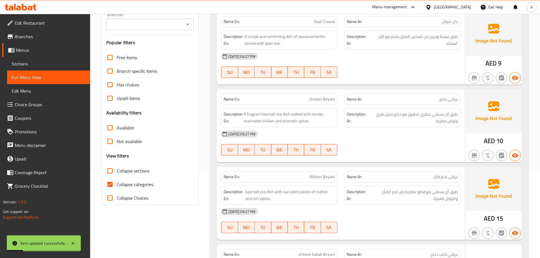
scroll to position [113, 0]
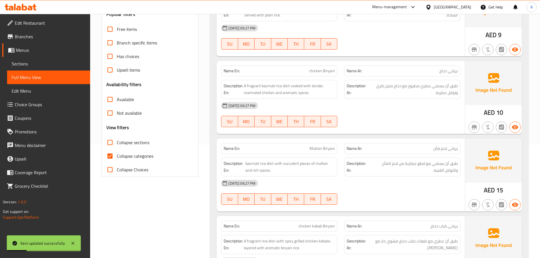
click at [122, 153] on span "Collapse categories" at bounding box center [135, 156] width 37 height 7
click at [117, 152] on input "Collapse categories" at bounding box center [110, 156] width 14 height 14
checkbox input "false"
click at [188, 84] on div "Free items Branch specific items Has choices Upsell items Availability filters …" at bounding box center [150, 99] width 88 height 154
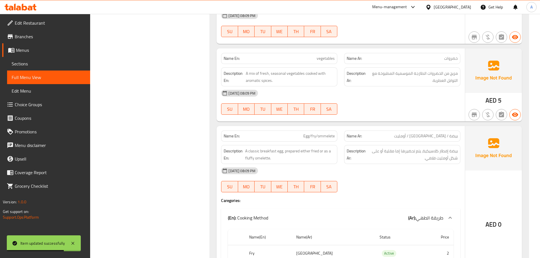
click at [183, 120] on div "Filter Branches Branches Popular filters Free items Branch specific items Has c…" at bounding box center [152, 222] width 108 height 9603
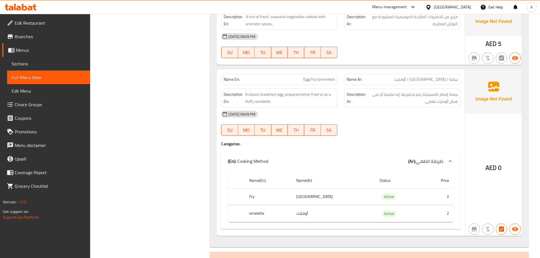
click at [56, 61] on span "Sections" at bounding box center [49, 63] width 74 height 7
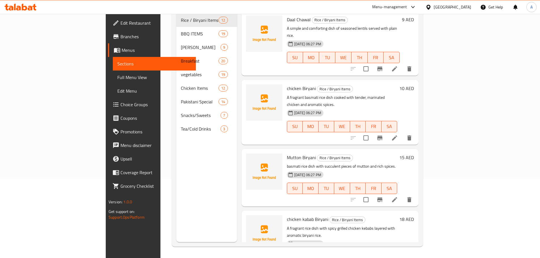
scroll to position [79, 0]
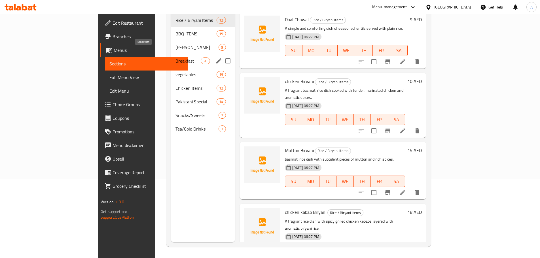
click at [175, 58] on span "Breakfast" at bounding box center [187, 61] width 25 height 7
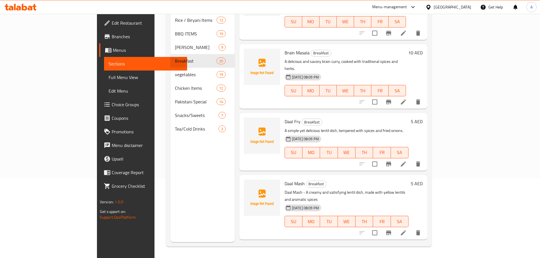
scroll to position [994, 0]
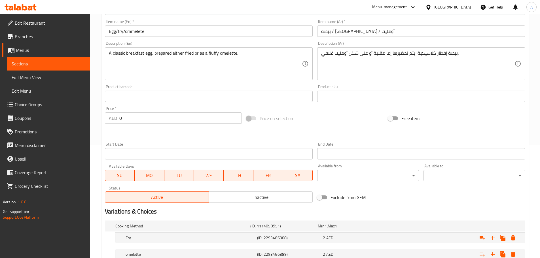
scroll to position [142, 0]
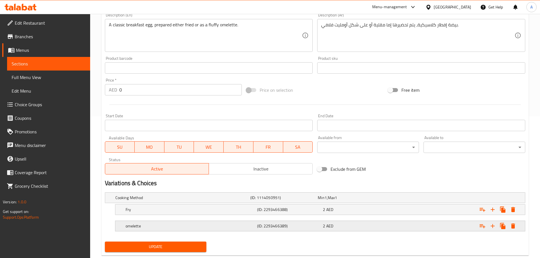
click at [207, 223] on h5 "omelette" at bounding box center [189, 226] width 129 height 6
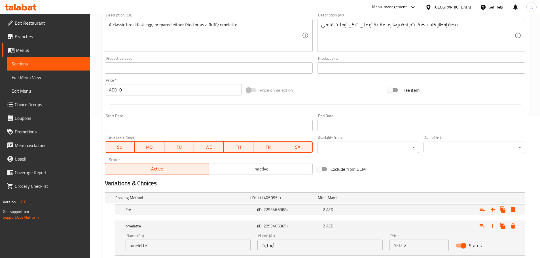
click at [146, 245] on input "omelette" at bounding box center [187, 245] width 125 height 11
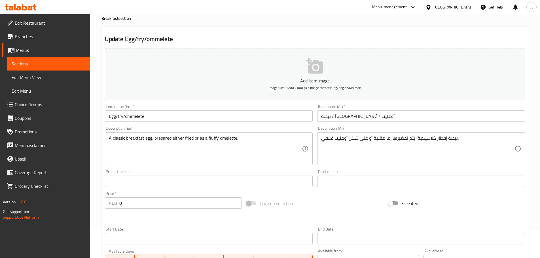
click at [141, 117] on input "Egg/fry/ommelete" at bounding box center [209, 115] width 208 height 11
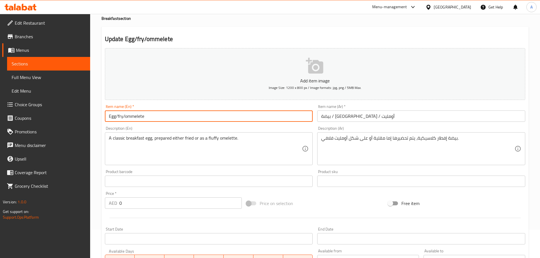
click at [141, 117] on input "Egg/fry/ommelete" at bounding box center [209, 115] width 208 height 11
paste input "elet"
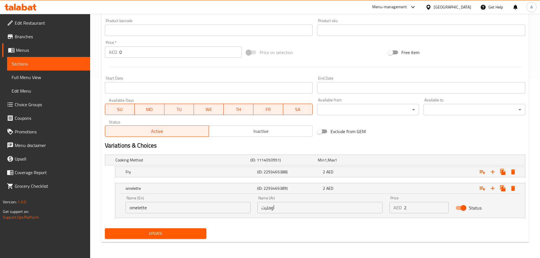
scroll to position [66, 0]
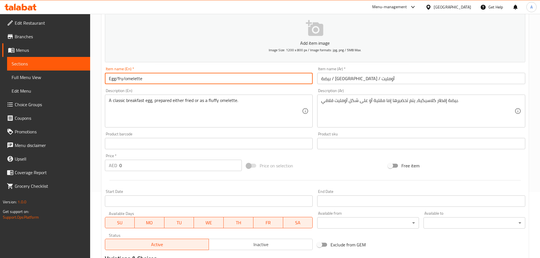
drag, startPoint x: 135, startPoint y: 79, endPoint x: 135, endPoint y: 76, distance: 3.1
click at [135, 76] on input "Egg/fry/omelette" at bounding box center [209, 78] width 208 height 11
click at [151, 78] on input "Egg/fry/omelette" at bounding box center [209, 78] width 208 height 11
drag, startPoint x: 131, startPoint y: 78, endPoint x: 128, endPoint y: 78, distance: 3.4
click at [128, 78] on input "Egg/fry/omelette" at bounding box center [209, 78] width 208 height 11
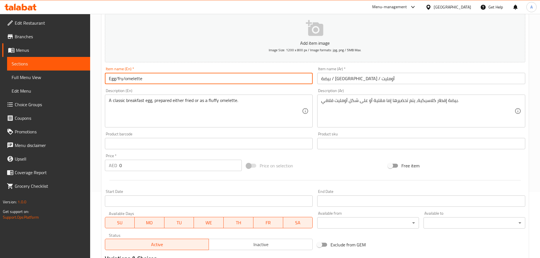
click at [125, 78] on input "Egg/fry/omelette" at bounding box center [209, 78] width 208 height 11
click at [128, 79] on input "Egg/fry/ omelette" at bounding box center [209, 78] width 208 height 11
click at [296, 126] on div "A classic breakfast egg, prepared either fried or as a fluffy omelette. Descrip…" at bounding box center [209, 111] width 208 height 33
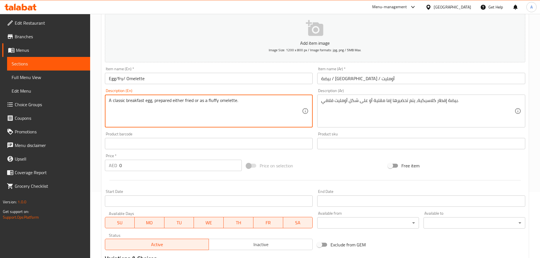
click at [299, 114] on textarea "A classic breakfast egg, prepared either fried or as a fluffy omelette." at bounding box center [205, 111] width 193 height 27
click at [180, 80] on input "Egg/fry/ Omelette" at bounding box center [209, 78] width 208 height 11
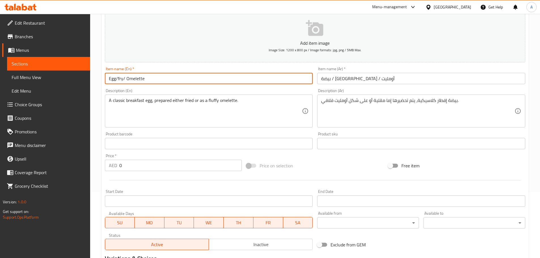
click at [125, 78] on input "Egg/fry/ Omelette" at bounding box center [209, 78] width 208 height 11
type input "Egg/fry/Omelette"
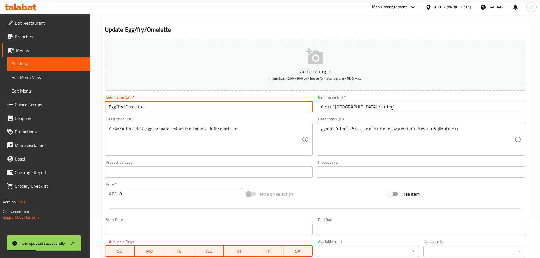
scroll to position [9, 0]
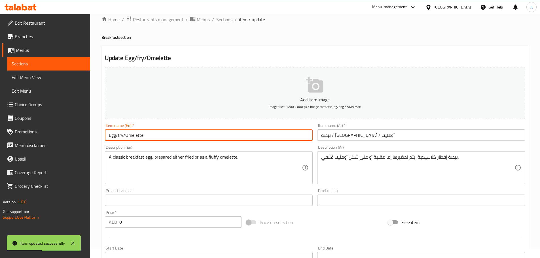
click at [41, 77] on span "Full Menu View" at bounding box center [49, 77] width 74 height 7
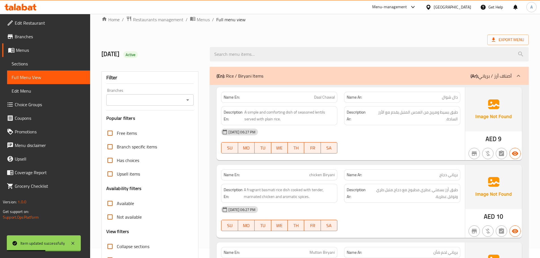
scroll to position [94, 0]
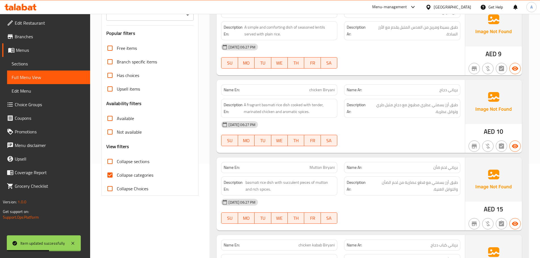
click at [122, 177] on span "Collapse categories" at bounding box center [135, 175] width 37 height 7
click at [117, 177] on input "Collapse categories" at bounding box center [110, 175] width 14 height 14
checkbox input "false"
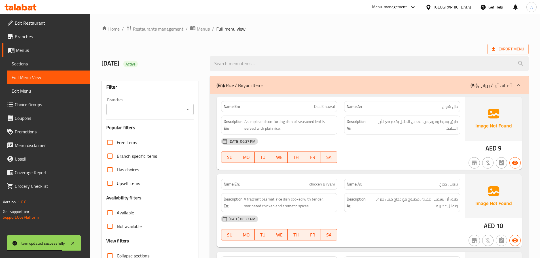
scroll to position [85, 0]
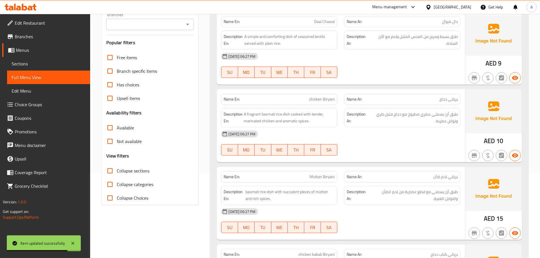
click at [139, 171] on span "Collapse sections" at bounding box center [133, 170] width 33 height 7
click at [117, 171] on input "Collapse sections" at bounding box center [110, 171] width 14 height 14
checkbox input "true"
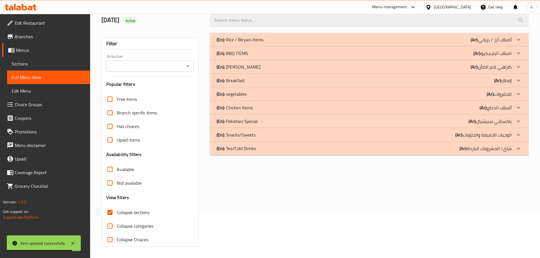
scroll to position [43, 0]
click at [248, 176] on div "(En): Rice / Biryani Items (Ar): أصناف أرز / برياني Name En: Daal Chawal Name A…" at bounding box center [368, 139] width 325 height 221
click at [255, 121] on p "(En): Pakistani Special" at bounding box center [236, 121] width 41 height 7
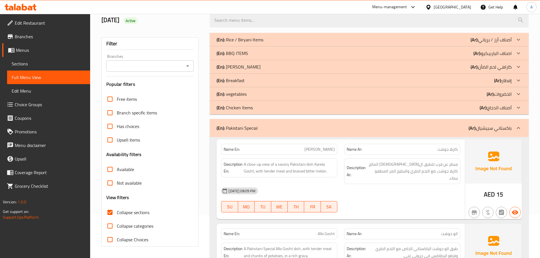
click at [254, 83] on div "(En): Breakfast (Ar): إفطار" at bounding box center [363, 80] width 295 height 7
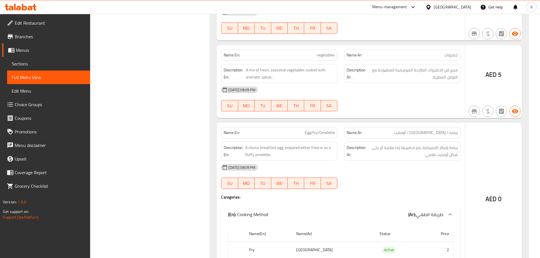
scroll to position [2729, 0]
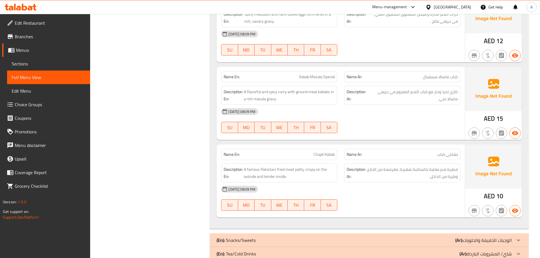
click at [249, 250] on p "(En): Tea/Cold Drinks" at bounding box center [235, 253] width 39 height 7
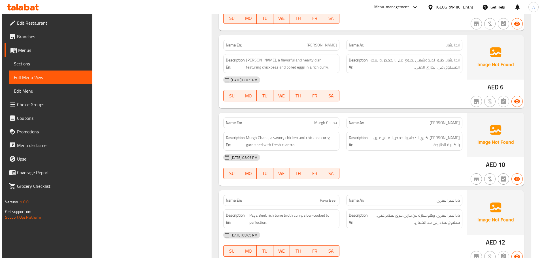
scroll to position [0, 0]
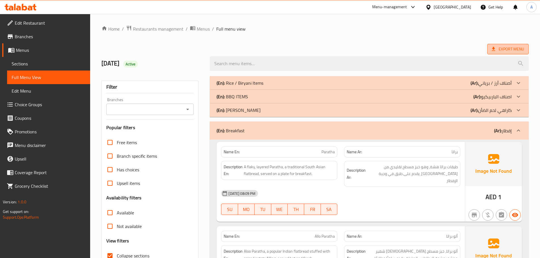
click at [497, 50] on span "Export Menu" at bounding box center [507, 49] width 32 height 7
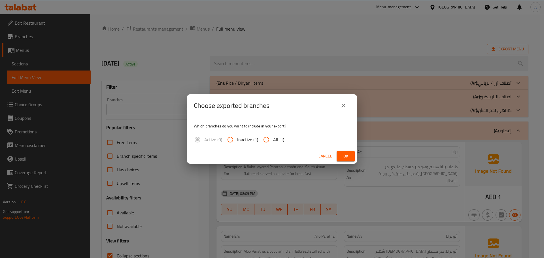
click at [269, 137] on input "All (1)" at bounding box center [266, 140] width 14 height 14
radio input "true"
click at [346, 161] on button "Ok" at bounding box center [346, 156] width 18 height 10
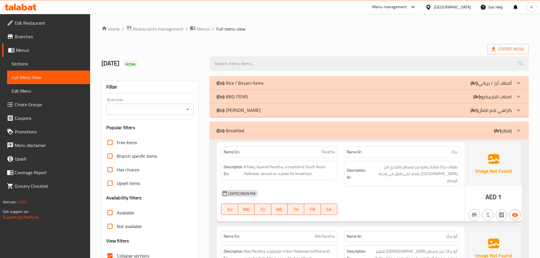
drag, startPoint x: 368, startPoint y: 37, endPoint x: 374, endPoint y: 32, distance: 7.8
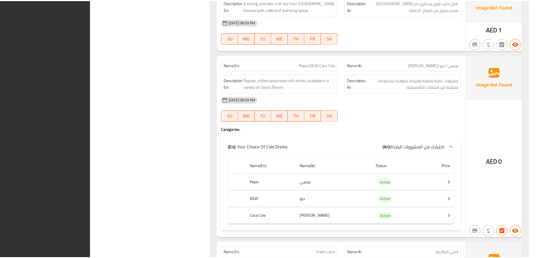
scroll to position [3084, 0]
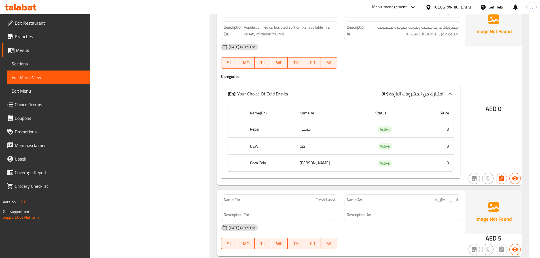
click at [46, 34] on span "Branches" at bounding box center [50, 36] width 71 height 7
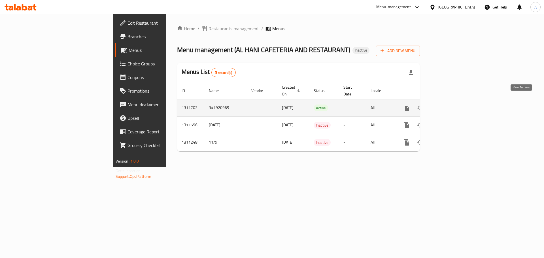
click at [450, 105] on icon "enhanced table" at bounding box center [447, 107] width 5 height 5
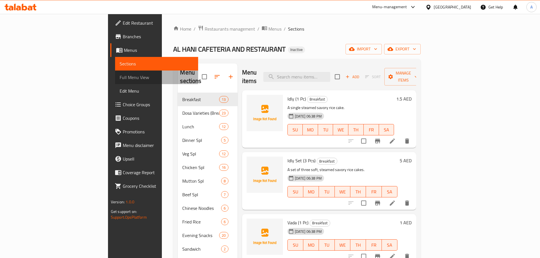
click at [120, 79] on span "Full Menu View" at bounding box center [157, 77] width 74 height 7
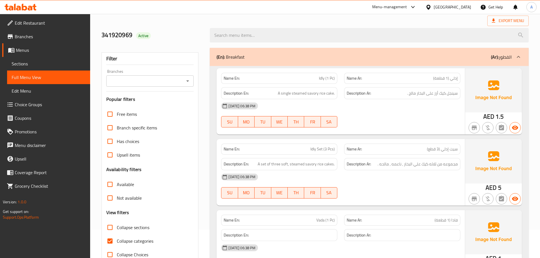
scroll to position [85, 0]
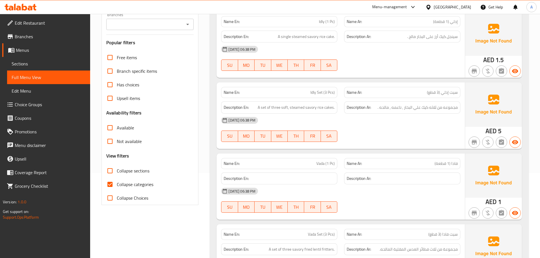
click at [124, 186] on span "Collapse categories" at bounding box center [135, 184] width 37 height 7
click at [117, 186] on input "Collapse categories" at bounding box center [110, 185] width 14 height 14
checkbox input "false"
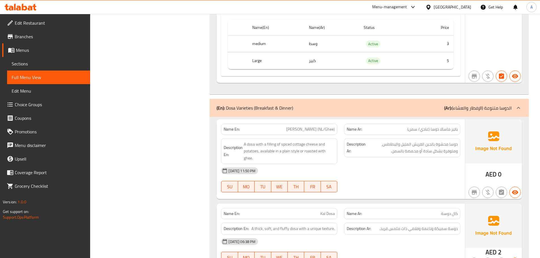
scroll to position [1258, 0]
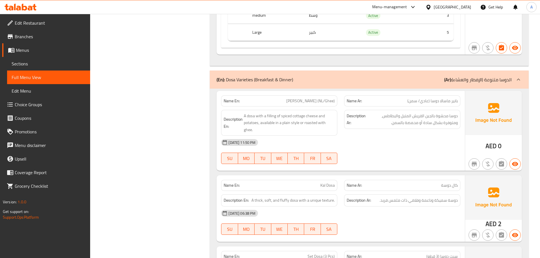
click at [318, 100] on span "[PERSON_NAME] (NL/Ghee)" at bounding box center [310, 101] width 48 height 6
click at [284, 105] on div "Name En: [PERSON_NAME] (NL/Ghee)" at bounding box center [279, 100] width 116 height 11
drag, startPoint x: 278, startPoint y: 99, endPoint x: 317, endPoint y: 98, distance: 38.5
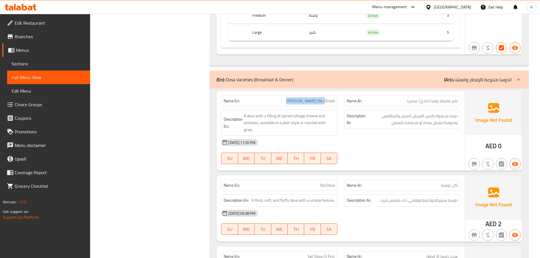
click at [317, 98] on p "Name En: [PERSON_NAME] (NL/Ghee)" at bounding box center [278, 101] width 111 height 6
copy span "[PERSON_NAME]"
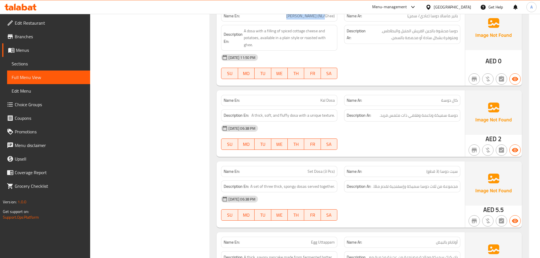
scroll to position [1229, 0]
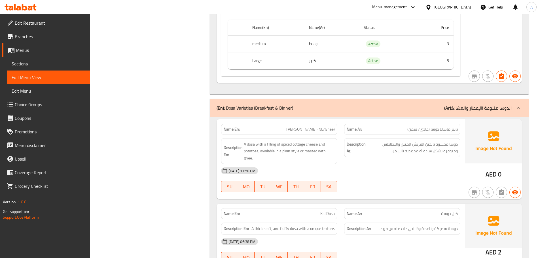
click at [408, 165] on div "[DATE] 11:50 PM" at bounding box center [341, 171] width 246 height 14
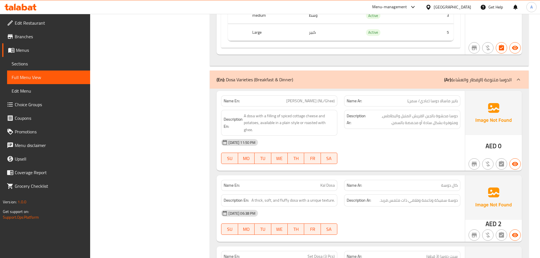
click at [315, 110] on div "Description En: A dosa with a filling of spiced cottage cheese and potatoes, av…" at bounding box center [279, 123] width 116 height 26
drag, startPoint x: 318, startPoint y: 102, endPoint x: 335, endPoint y: 100, distance: 17.1
click at [335, 100] on span "[PERSON_NAME] (NL/Ghee)" at bounding box center [310, 101] width 48 height 6
copy span "(NL/Ghee)"
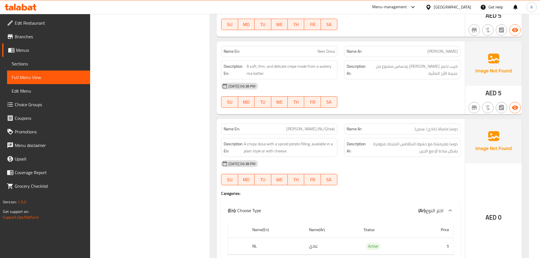
scroll to position [2368, 0]
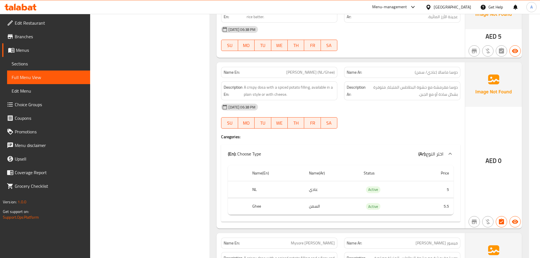
click at [318, 68] on div "Name En: [PERSON_NAME] (NL/Ghee)" at bounding box center [279, 72] width 116 height 11
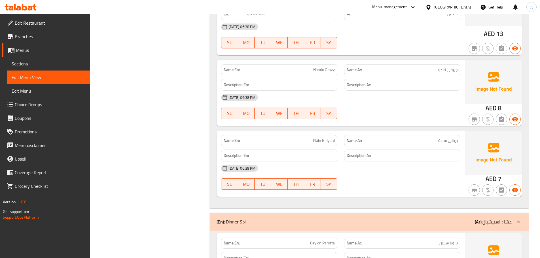
scroll to position [1229, 0]
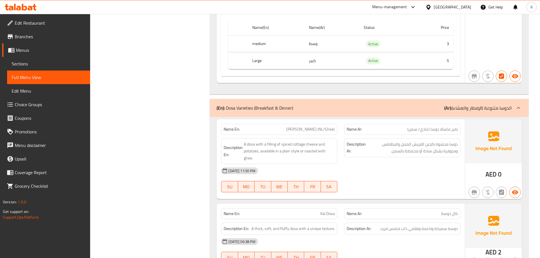
click at [404, 181] on div "[DATE] 11:50 PM SU MO TU WE TH FR SA" at bounding box center [341, 180] width 246 height 32
click at [39, 65] on span "Sections" at bounding box center [49, 63] width 74 height 7
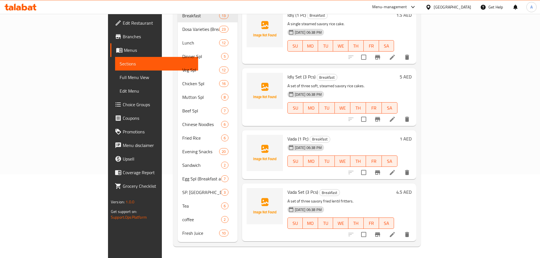
scroll to position [79, 0]
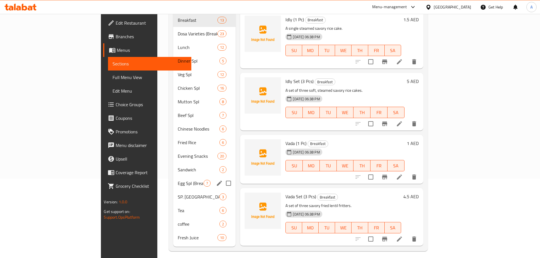
click at [178, 180] on span "Egg Spl (Breakfast and Dinner)" at bounding box center [191, 183] width 26 height 7
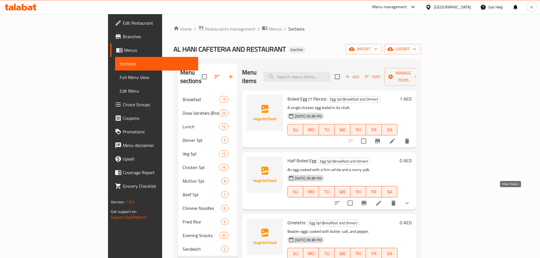
click at [410, 200] on icon "show more" at bounding box center [406, 203] width 7 height 7
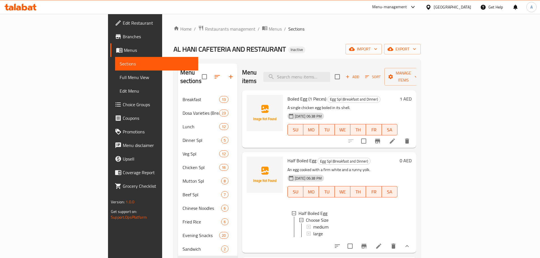
click at [408, 245] on icon "show more" at bounding box center [406, 246] width 3 height 2
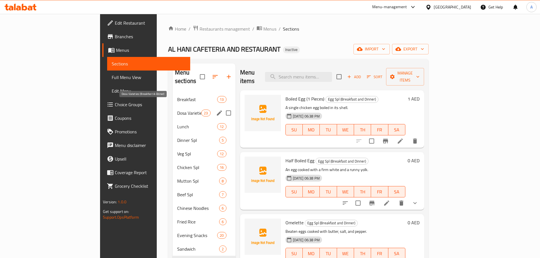
click at [177, 110] on span "Dosa Varieties (Breakfast & Dinner)" at bounding box center [189, 113] width 24 height 7
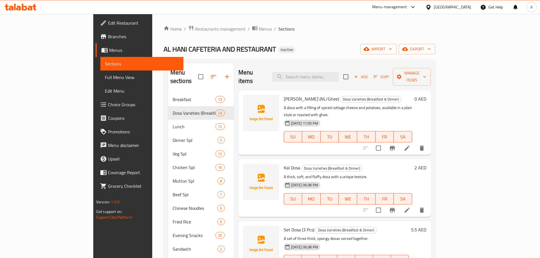
click at [409, 146] on icon at bounding box center [406, 148] width 5 height 5
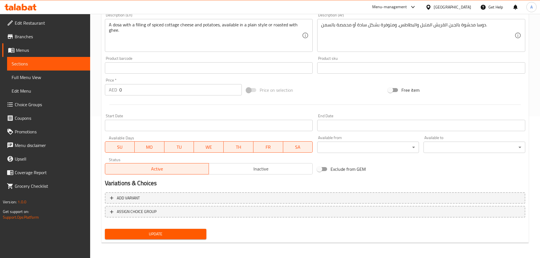
scroll to position [142, 0]
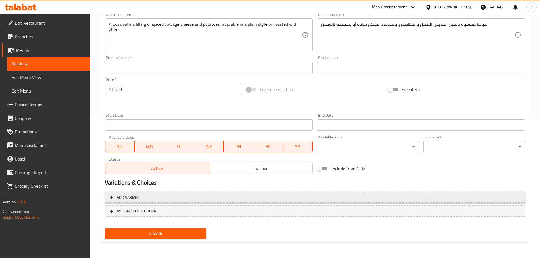
click at [165, 198] on span "Add variant" at bounding box center [315, 197] width 410 height 7
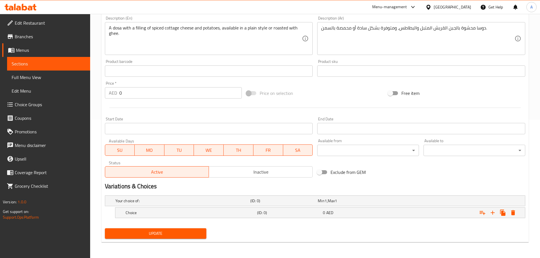
scroll to position [139, 0]
click at [490, 213] on icon "Expand" at bounding box center [492, 212] width 7 height 7
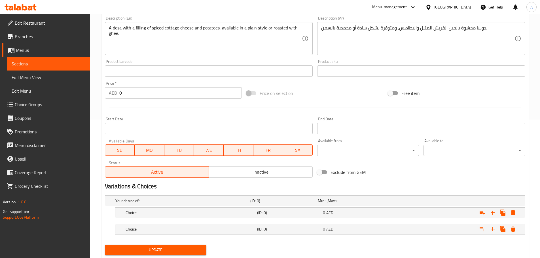
scroll to position [155, 0]
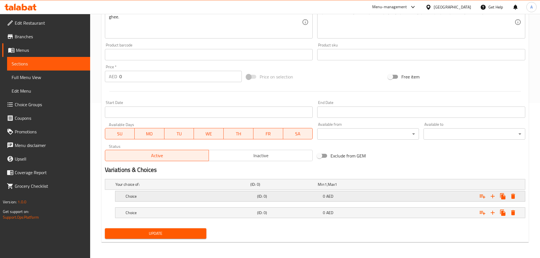
click at [145, 197] on h5 "Choice" at bounding box center [189, 196] width 129 height 6
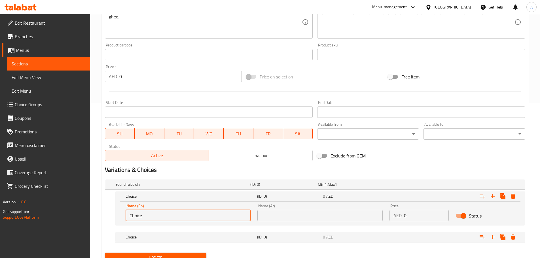
click at [162, 215] on input "Choice" at bounding box center [187, 215] width 125 height 11
type input "B"
type input "Normal"
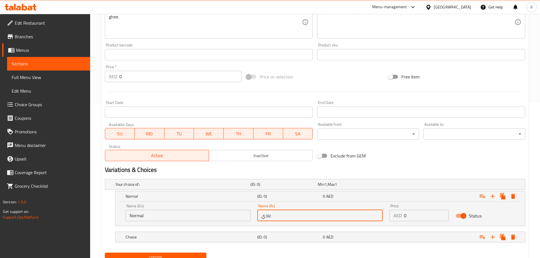
type input "عادي"
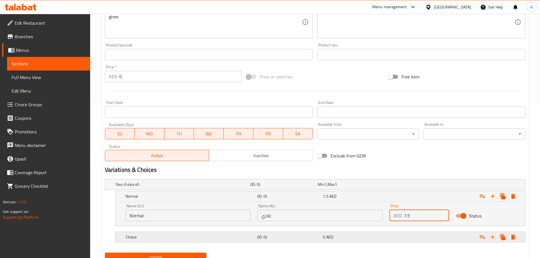
type input "7.5"
click at [144, 235] on h5 "Choice" at bounding box center [189, 237] width 129 height 6
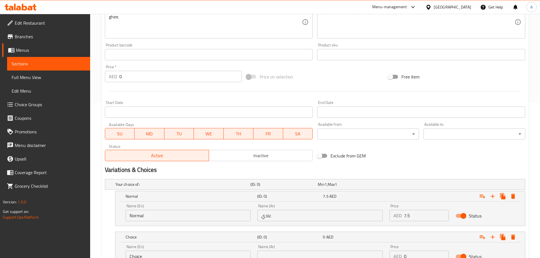
scroll to position [204, 0]
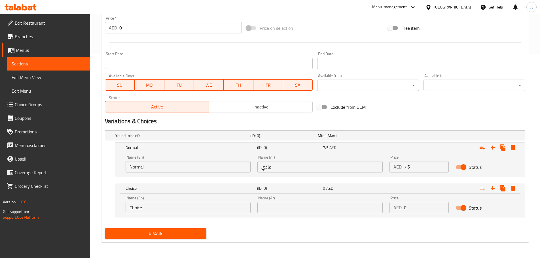
drag, startPoint x: 152, startPoint y: 210, endPoint x: 110, endPoint y: 210, distance: 41.1
click at [110, 210] on div "Choice (ID: 0) 0 AED Name (En) Choice Name (En) Name (Ar) Name (Ar) Price AED 0…" at bounding box center [315, 200] width 420 height 35
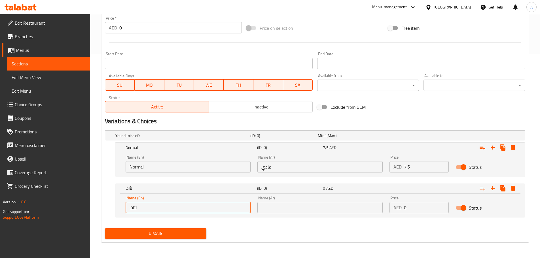
type input "لأاثث"
type input "Ghee"
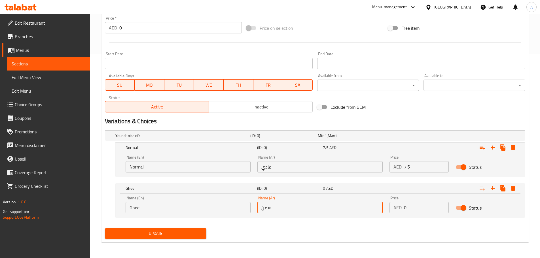
type input "سمن"
drag, startPoint x: 423, startPoint y: 205, endPoint x: 380, endPoint y: 211, distance: 43.4
click at [380, 211] on div "Name (En) Ghee Name (En) Name (Ar) سمن Name (Ar) Price AED 0 Price Status" at bounding box center [320, 205] width 396 height 24
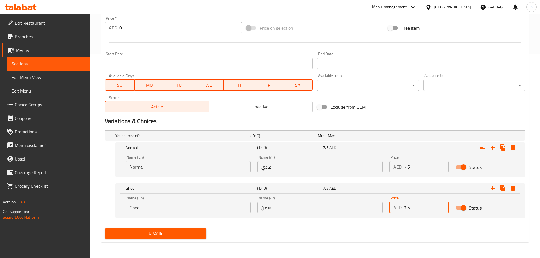
type input "7.5"
click at [170, 237] on span "Update" at bounding box center [155, 233] width 93 height 7
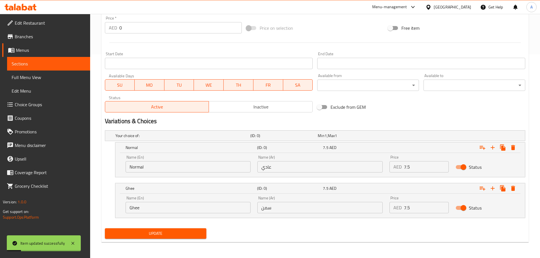
click at [260, 227] on div "Update" at bounding box center [315, 233] width 425 height 15
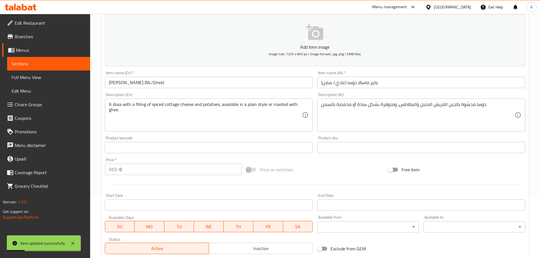
scroll to position [0, 0]
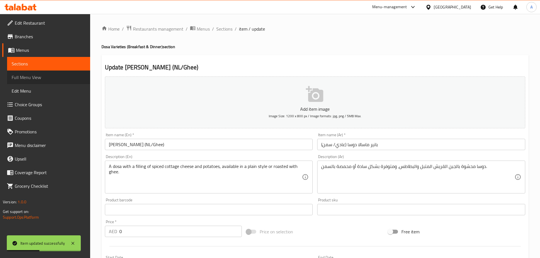
click at [39, 77] on span "Full Menu View" at bounding box center [49, 77] width 74 height 7
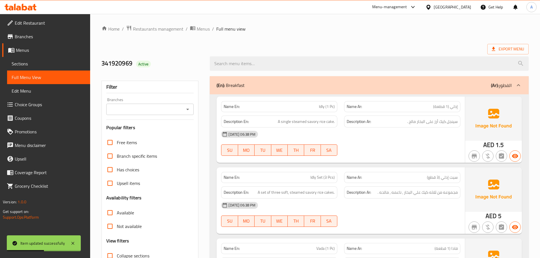
scroll to position [113, 0]
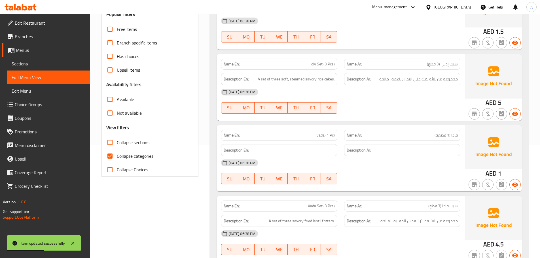
click at [141, 154] on span "Collapse categories" at bounding box center [135, 156] width 37 height 7
click at [117, 154] on input "Collapse categories" at bounding box center [110, 156] width 14 height 14
checkbox input "false"
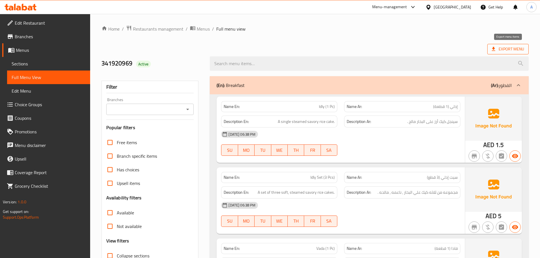
click at [514, 46] on span "Export Menu" at bounding box center [507, 49] width 32 height 7
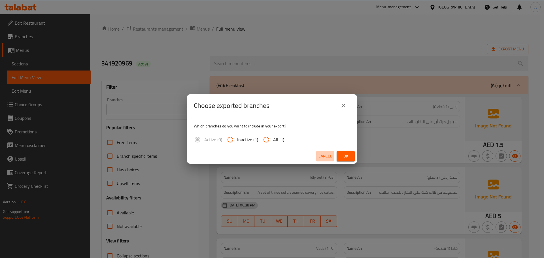
click at [320, 158] on span "Cancel" at bounding box center [325, 156] width 14 height 7
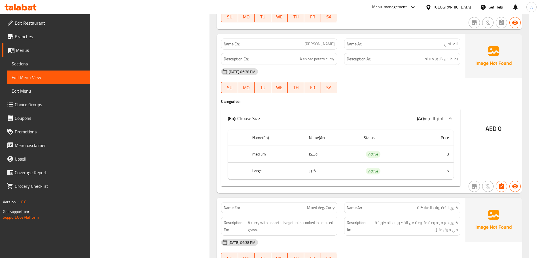
scroll to position [1116, 0]
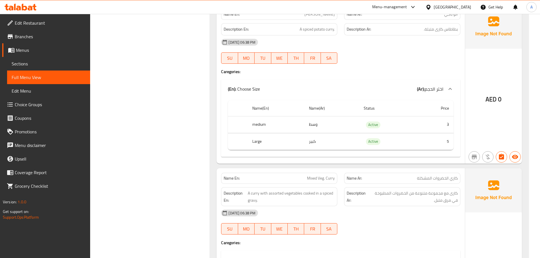
scroll to position [0, 0]
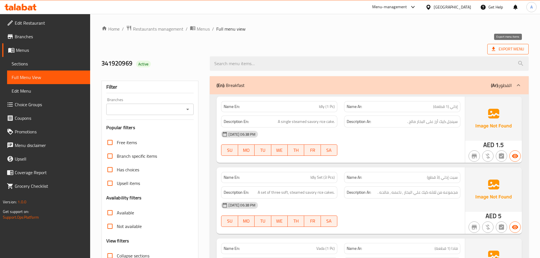
click at [499, 48] on span "Export Menu" at bounding box center [507, 49] width 32 height 7
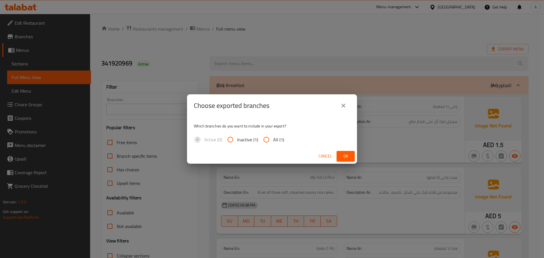
click at [278, 144] on label "All (1)" at bounding box center [271, 140] width 25 height 14
click at [273, 144] on input "All (1)" at bounding box center [266, 140] width 14 height 14
radio input "true"
click at [346, 154] on span "Ok" at bounding box center [345, 156] width 9 height 7
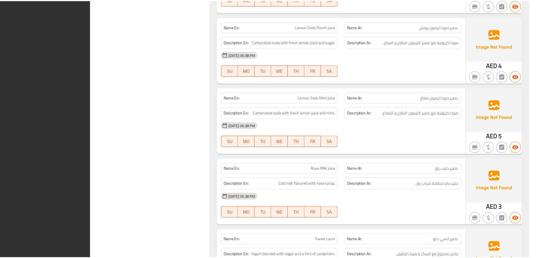
scroll to position [17026, 0]
